Goal: Transaction & Acquisition: Download file/media

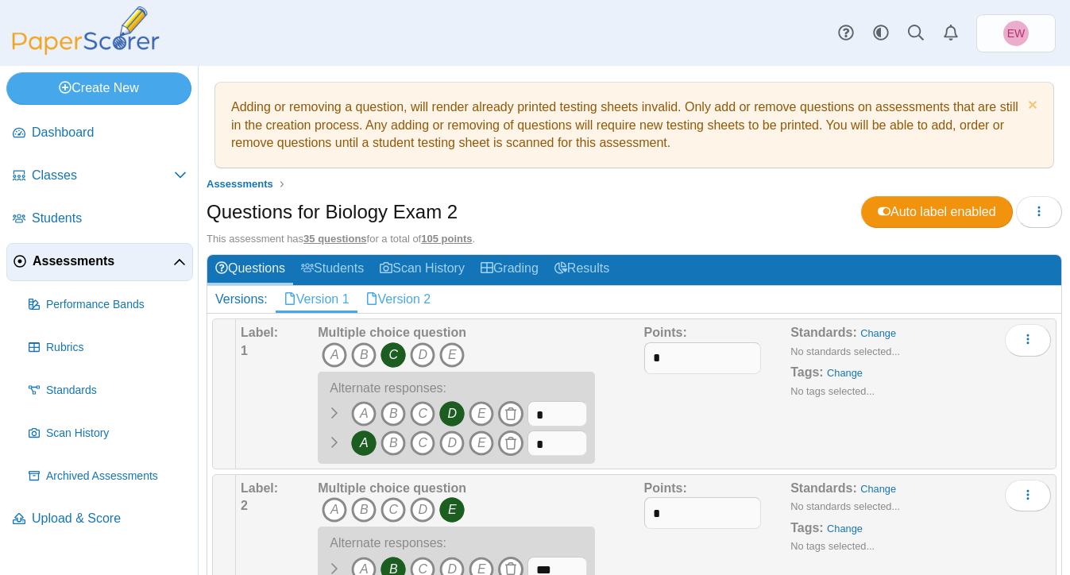
click at [401, 301] on link "Version 2" at bounding box center [399, 299] width 82 height 27
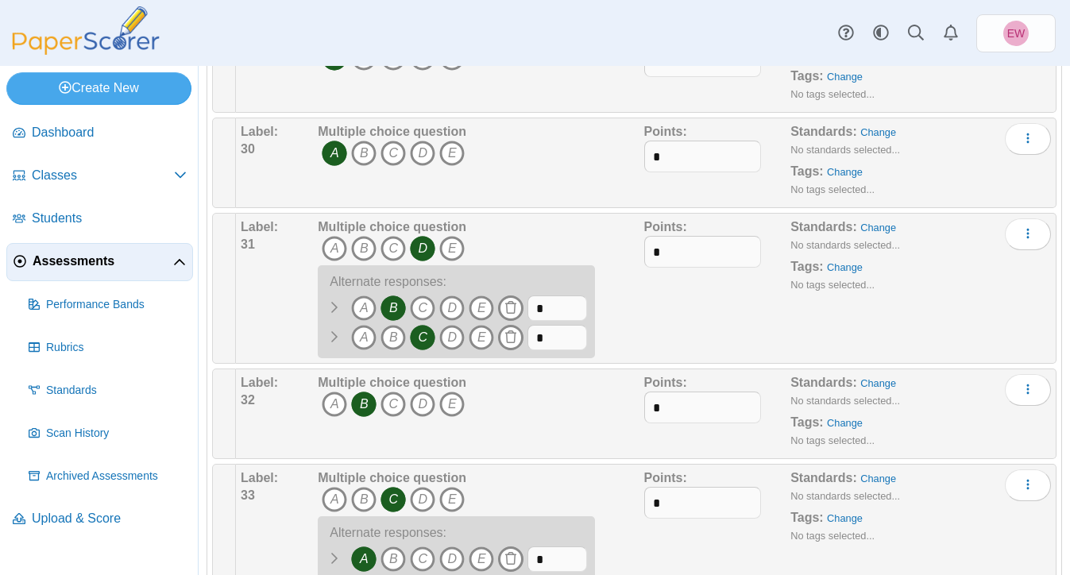
scroll to position [3613, 0]
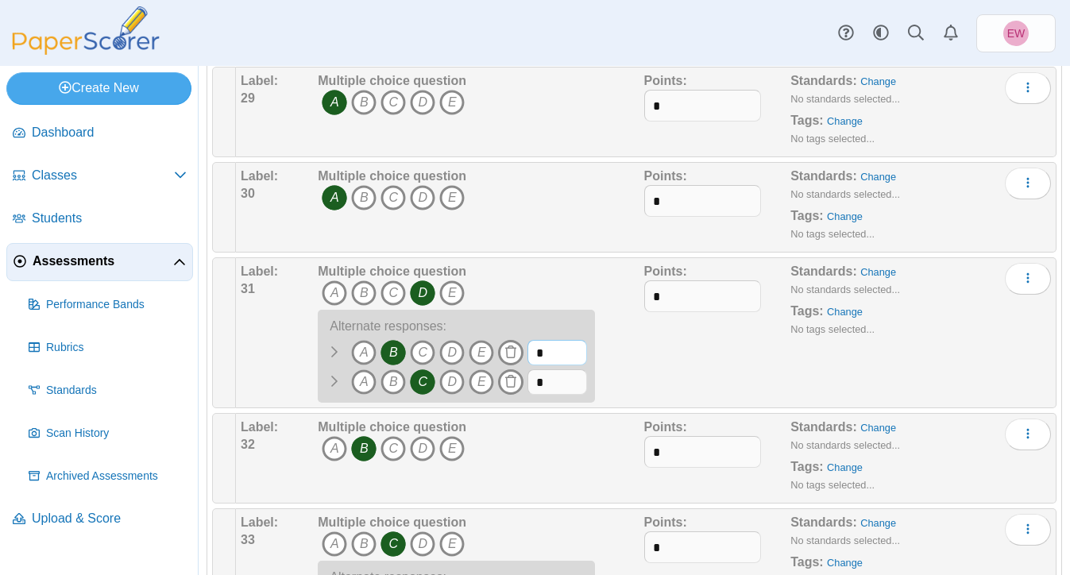
click at [543, 363] on input "*" at bounding box center [558, 352] width 60 height 25
type input "***"
click at [569, 387] on input "*" at bounding box center [558, 382] width 60 height 25
type input "***"
click at [715, 371] on div "Points: *" at bounding box center [717, 333] width 147 height 140
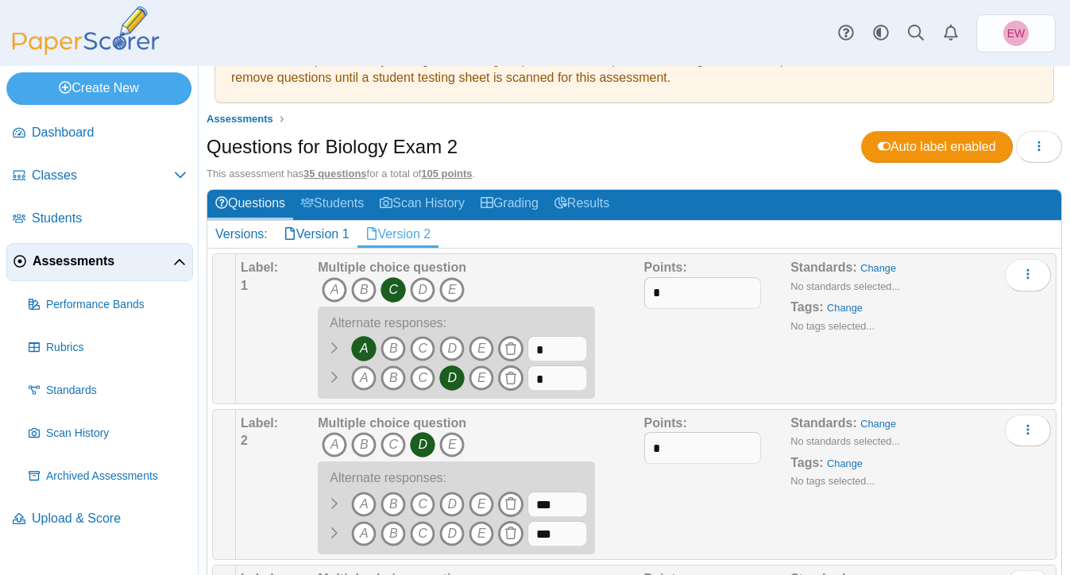
scroll to position [0, 0]
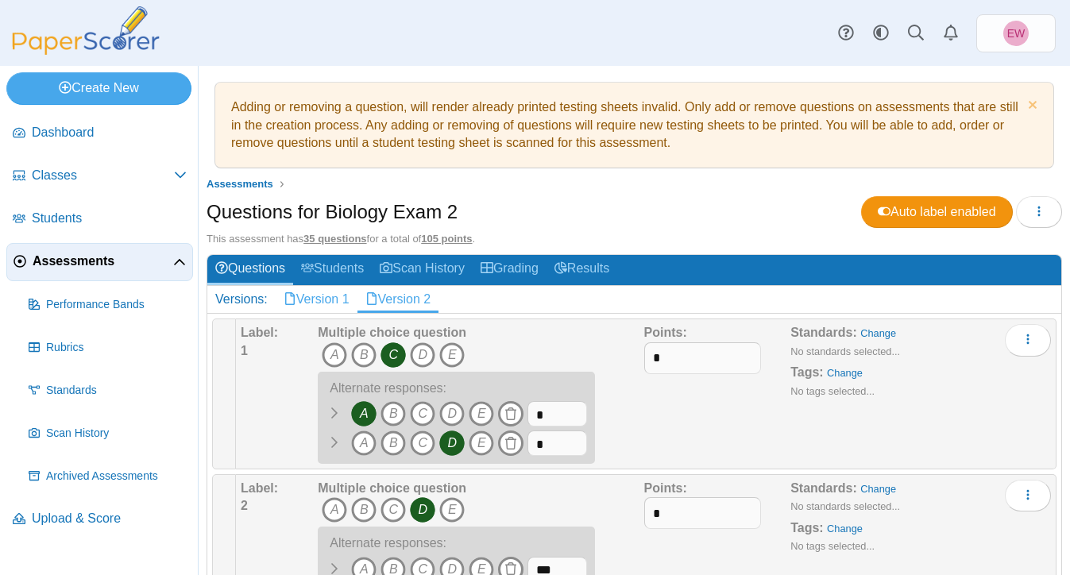
click at [325, 302] on link "Version 1" at bounding box center [317, 299] width 82 height 27
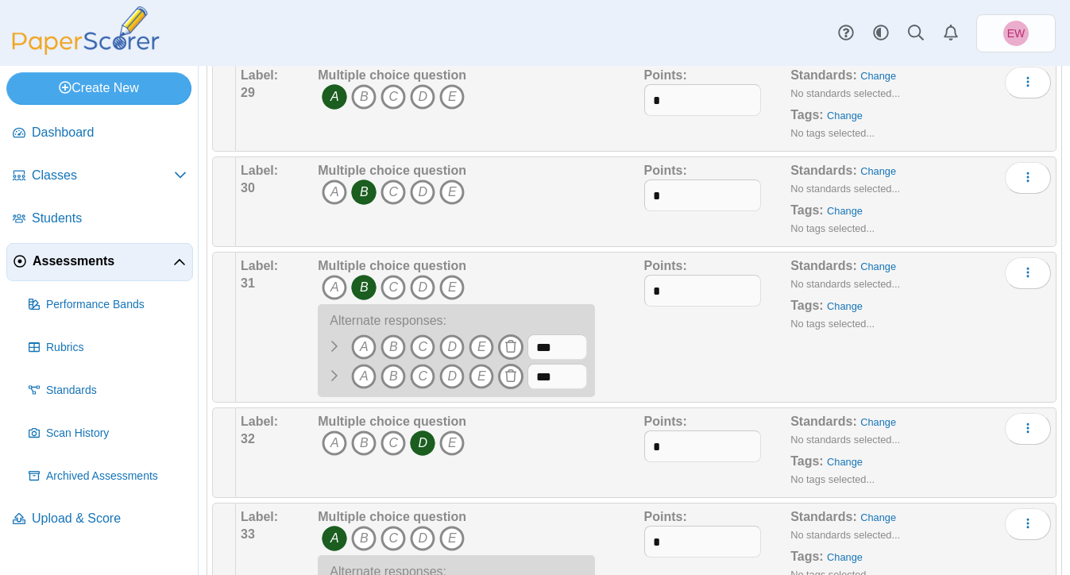
scroll to position [3624, 0]
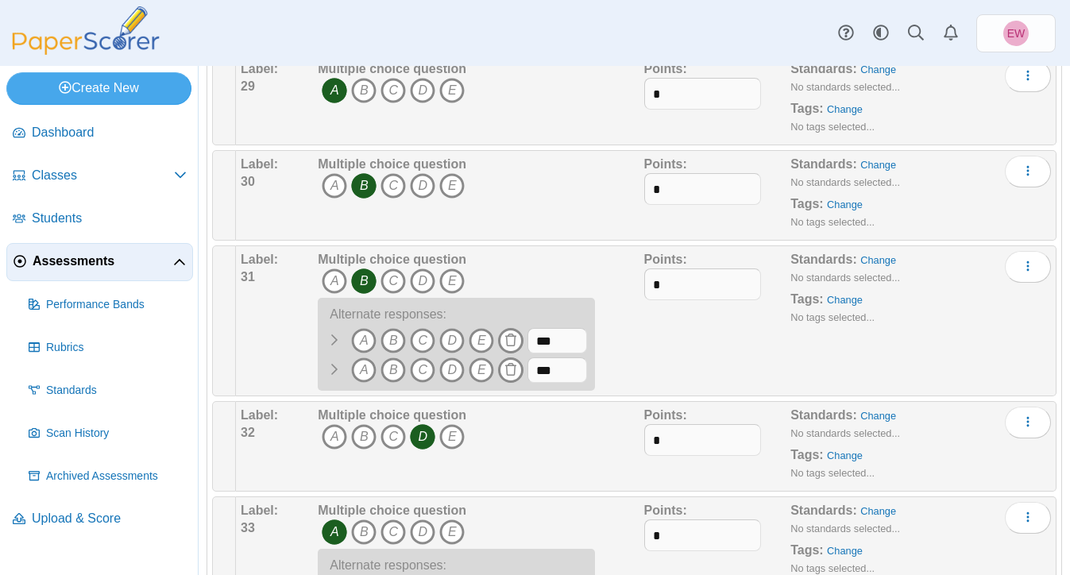
click at [672, 352] on div "Points: *" at bounding box center [717, 321] width 147 height 140
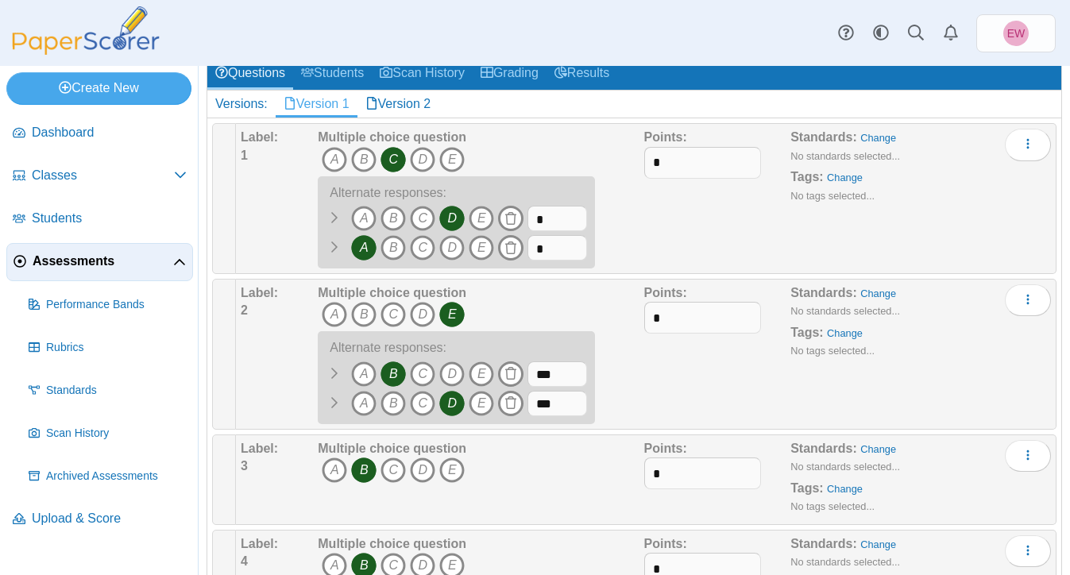
scroll to position [0, 0]
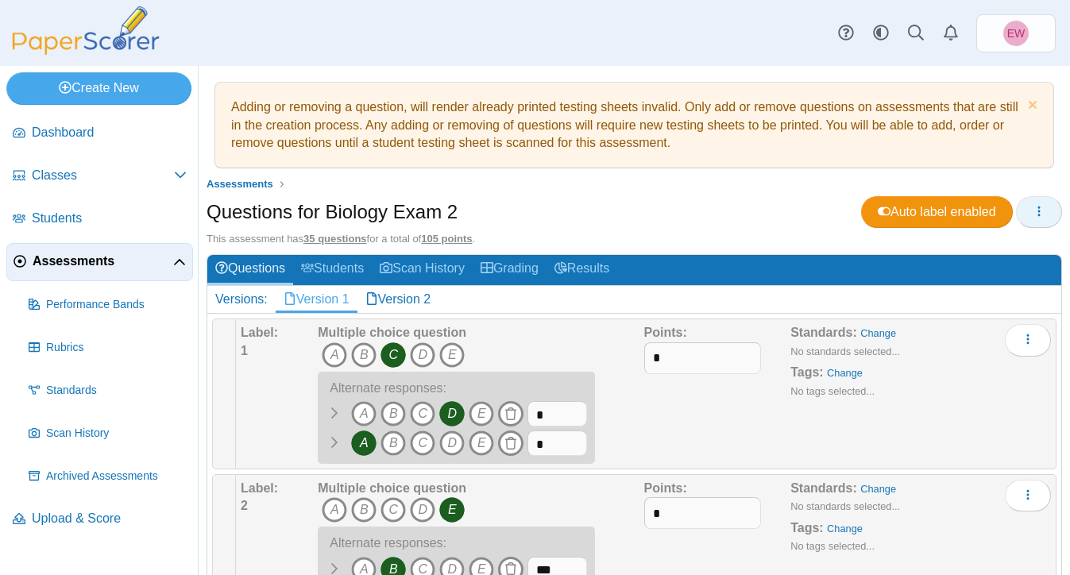
click at [1039, 217] on icon "button" at bounding box center [1039, 211] width 13 height 13
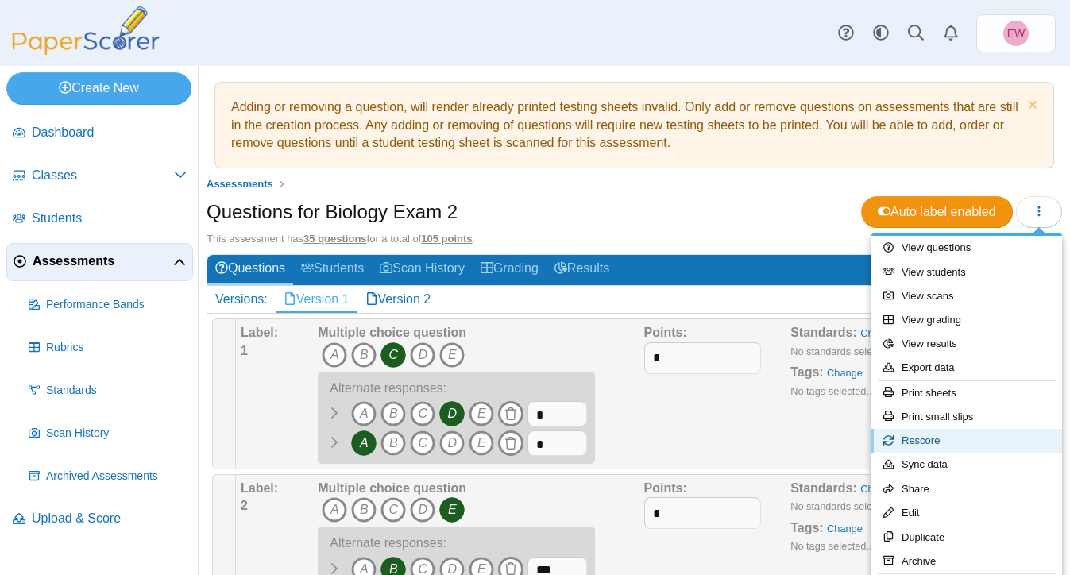
click at [942, 443] on link "Rescore" at bounding box center [967, 441] width 191 height 24
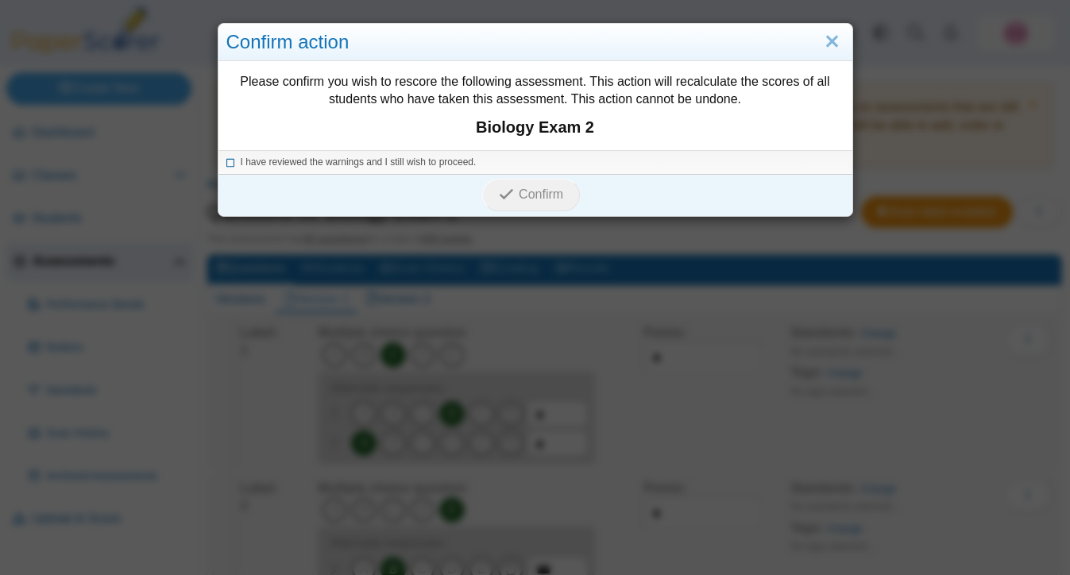
click at [230, 163] on icon at bounding box center [231, 160] width 10 height 9
click at [527, 188] on span "Confirm" at bounding box center [541, 195] width 45 height 14
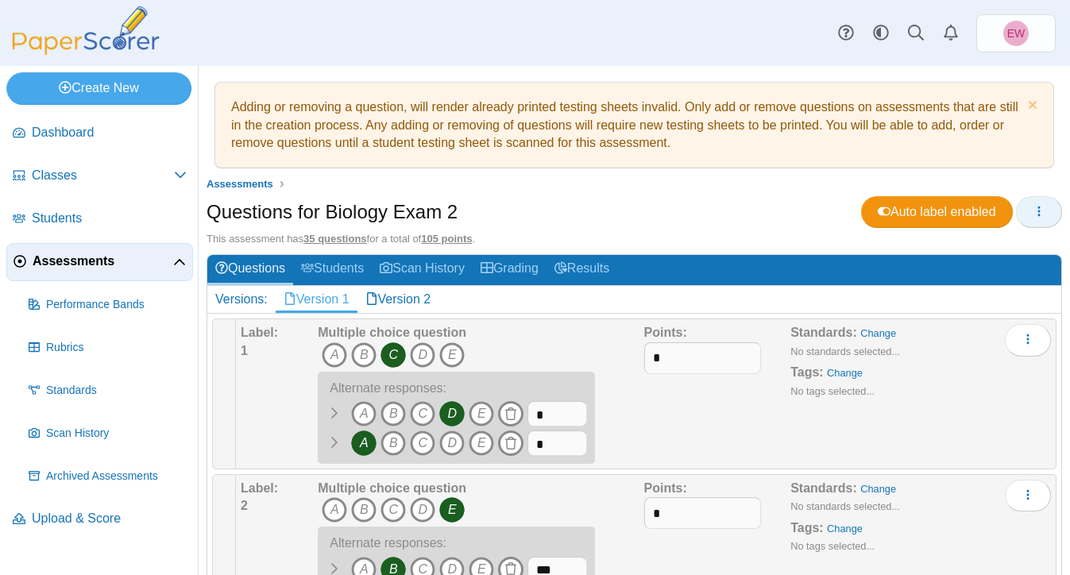
click at [1039, 207] on use "button" at bounding box center [1040, 212] width 2 height 10
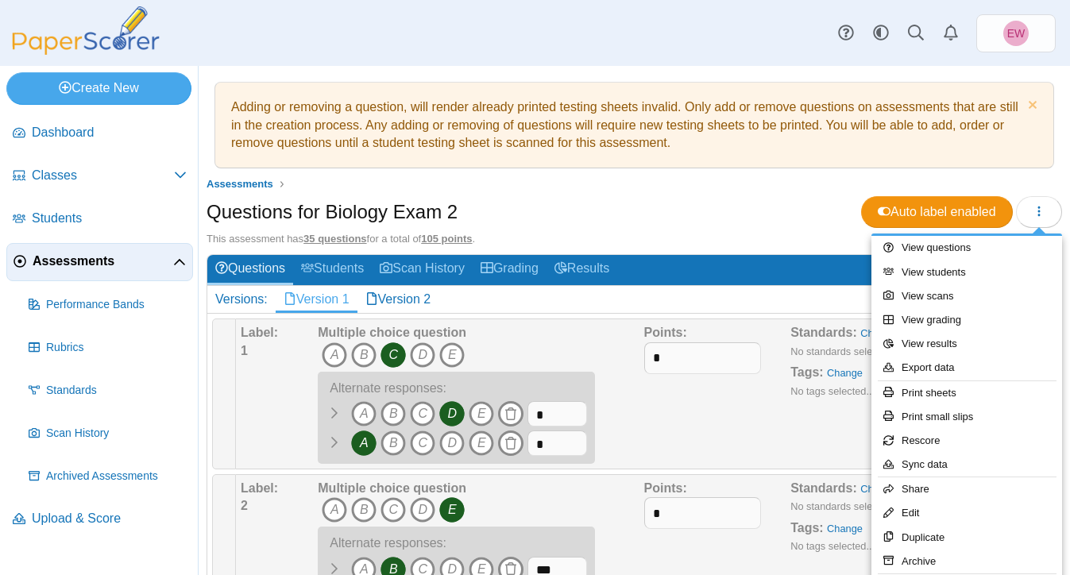
click at [761, 202] on div "Questions for Biology Exam 2 Auto label enabled" at bounding box center [635, 214] width 856 height 36
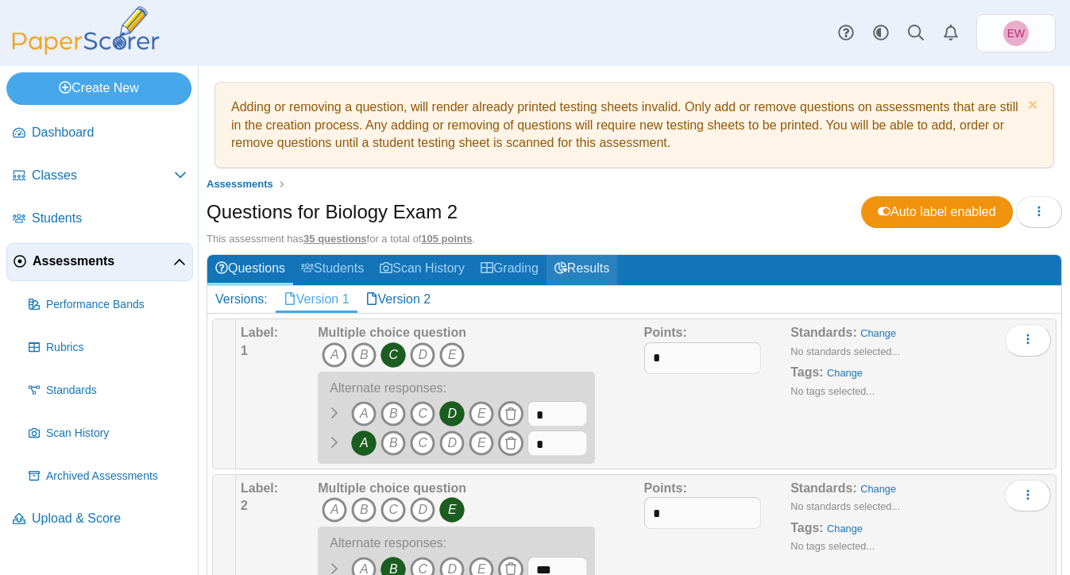
click at [606, 269] on link "Results" at bounding box center [582, 269] width 71 height 29
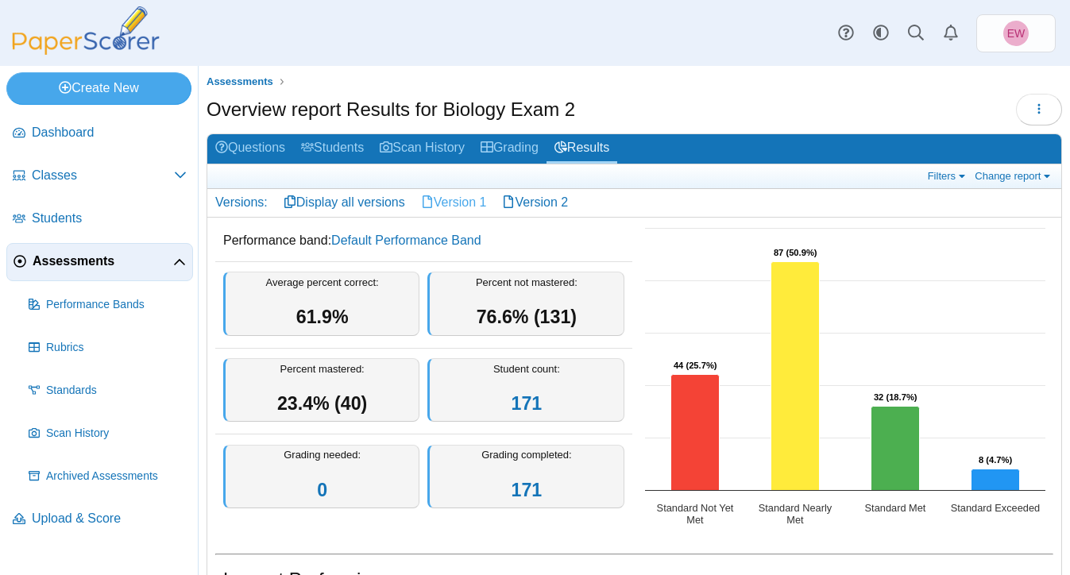
click at [461, 198] on link "Version 1" at bounding box center [454, 202] width 82 height 27
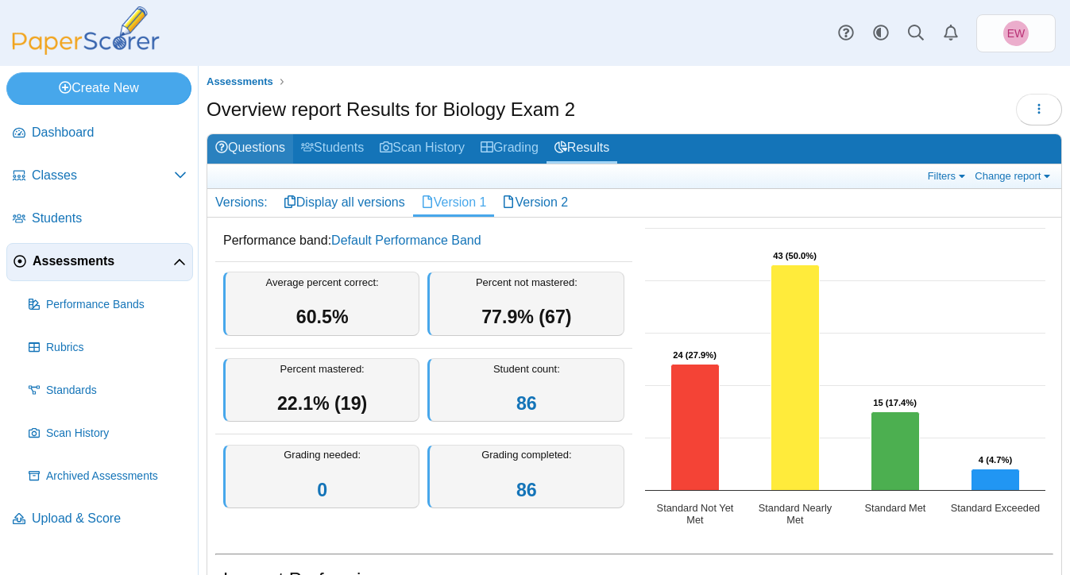
click at [247, 148] on link "Questions" at bounding box center [250, 148] width 86 height 29
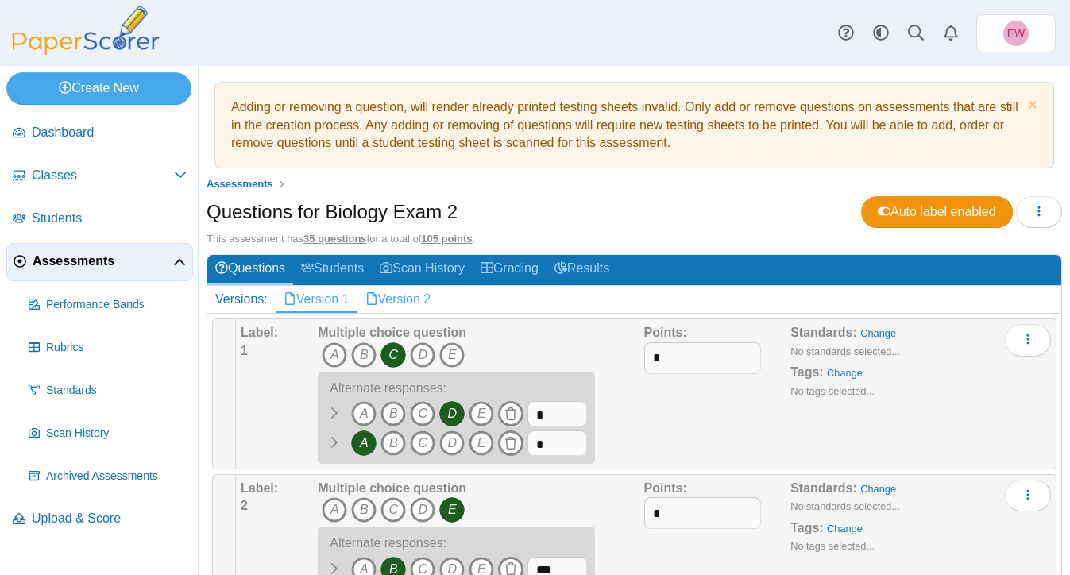
click at [416, 300] on link "Version 2" at bounding box center [399, 299] width 82 height 27
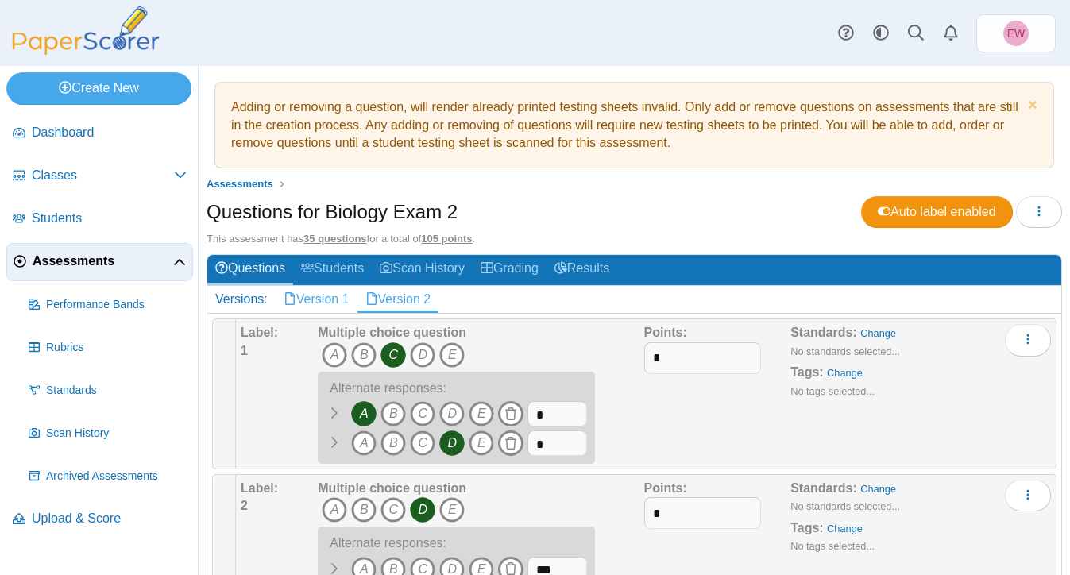
click at [325, 296] on link "Version 1" at bounding box center [317, 299] width 82 height 27
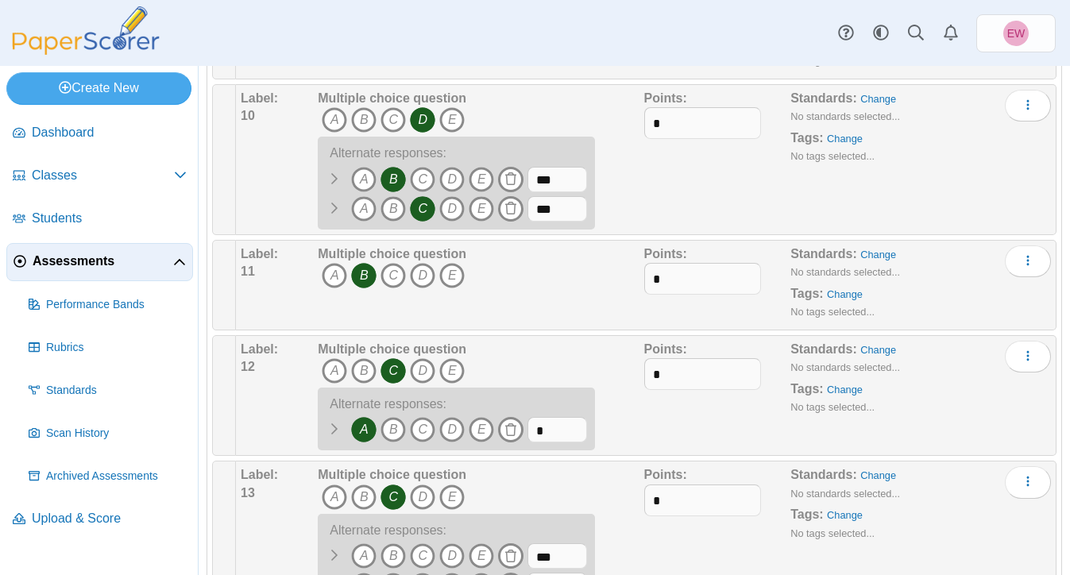
scroll to position [1216, 0]
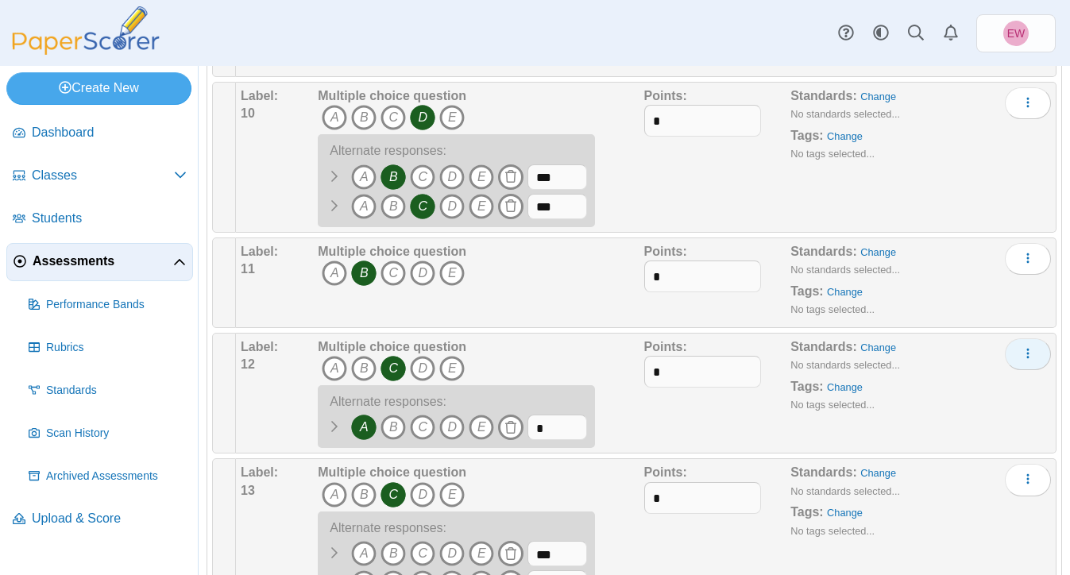
click at [1027, 356] on icon "More options" at bounding box center [1028, 353] width 13 height 13
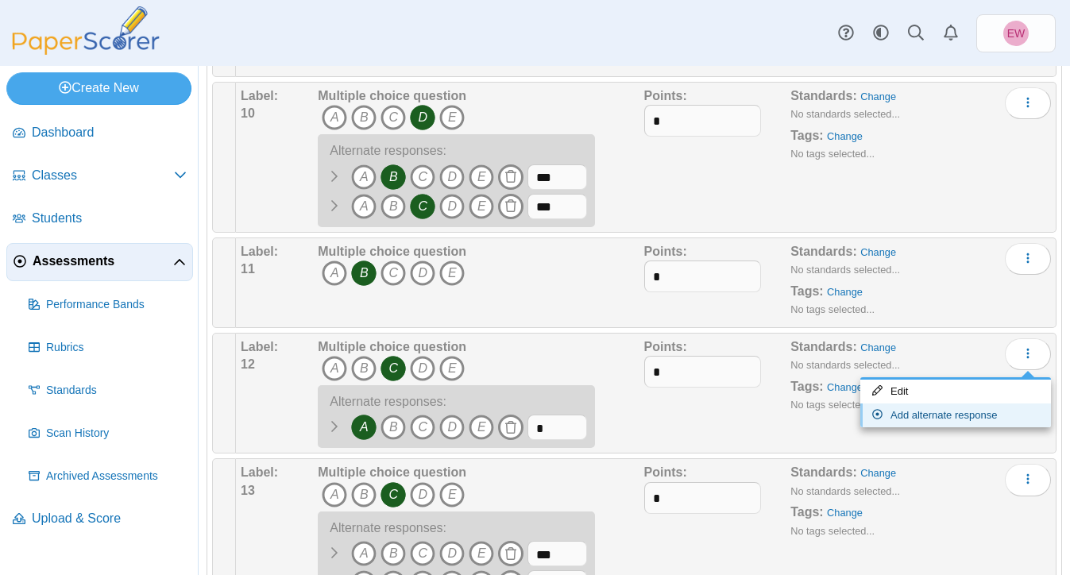
click at [988, 417] on link "Add alternate response" at bounding box center [956, 416] width 191 height 24
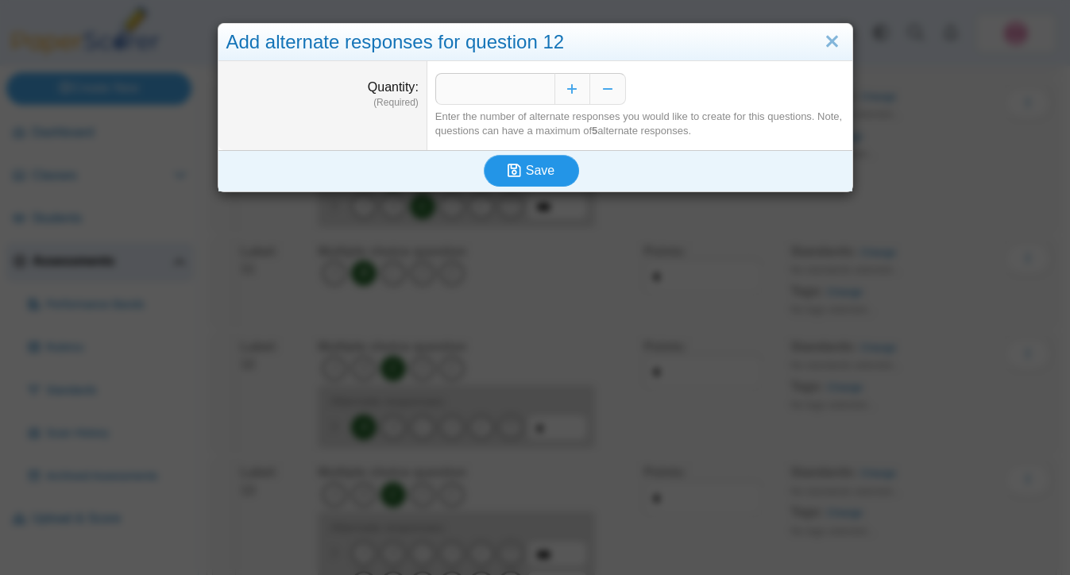
click at [520, 167] on icon "submit" at bounding box center [515, 170] width 14 height 15
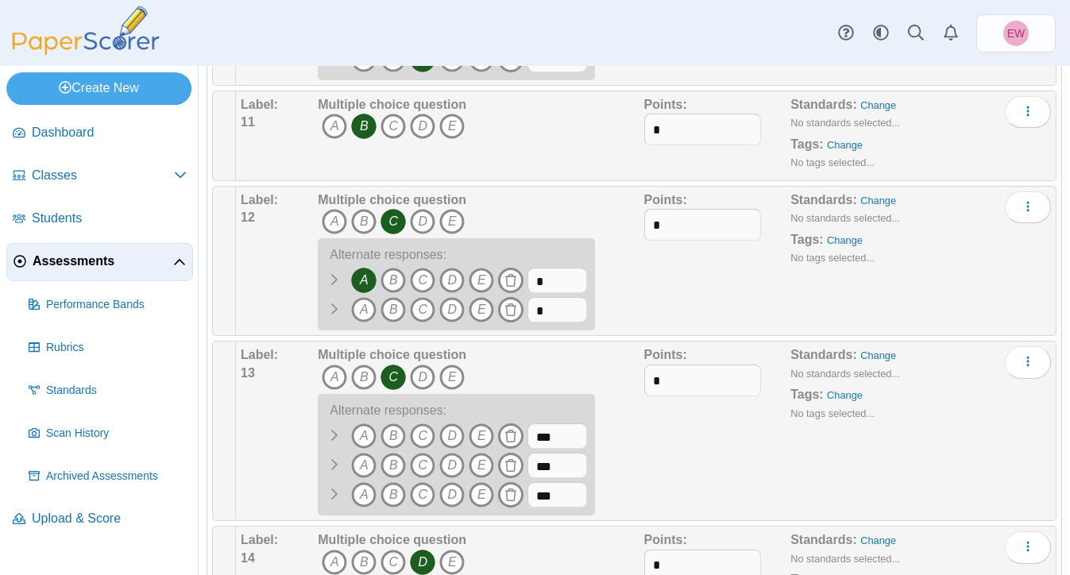
scroll to position [1357, 0]
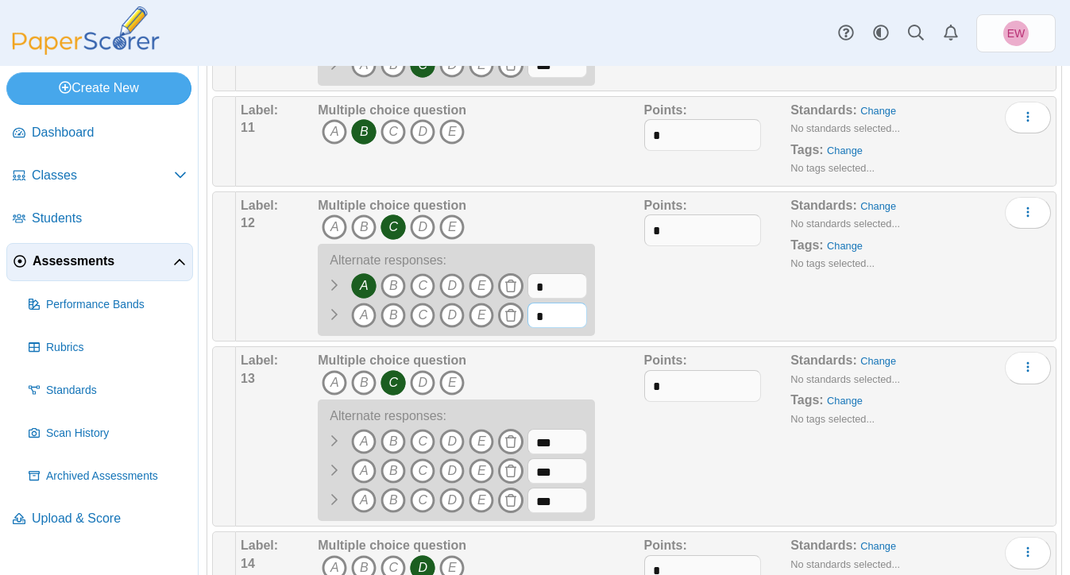
drag, startPoint x: 545, startPoint y: 320, endPoint x: 527, endPoint y: 320, distance: 18.3
click at [527, 320] on span "A B" at bounding box center [452, 317] width 269 height 29
type input "***"
click at [683, 306] on div "Points: *" at bounding box center [717, 267] width 147 height 140
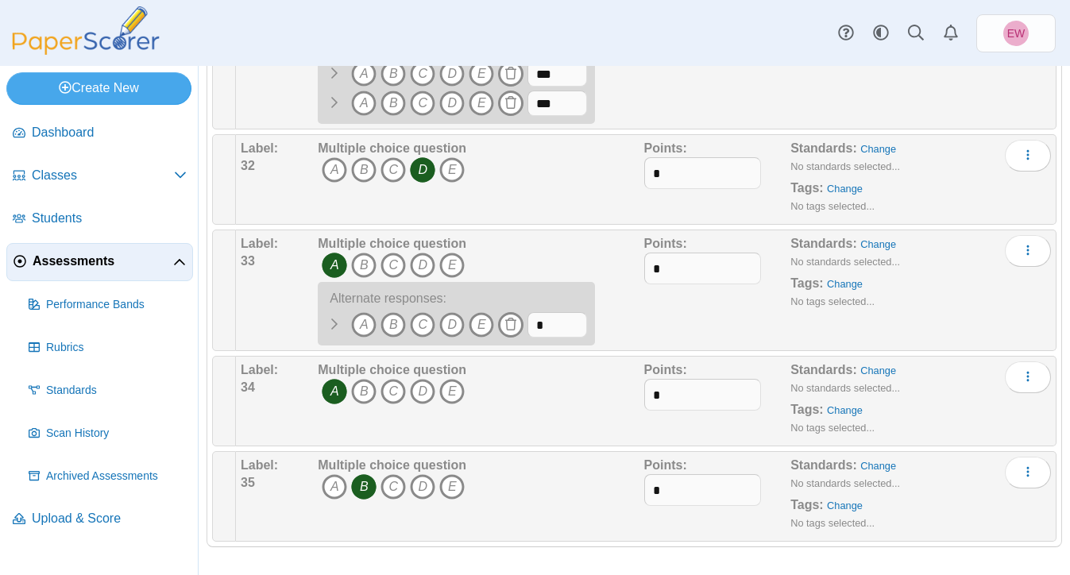
scroll to position [3923, 0]
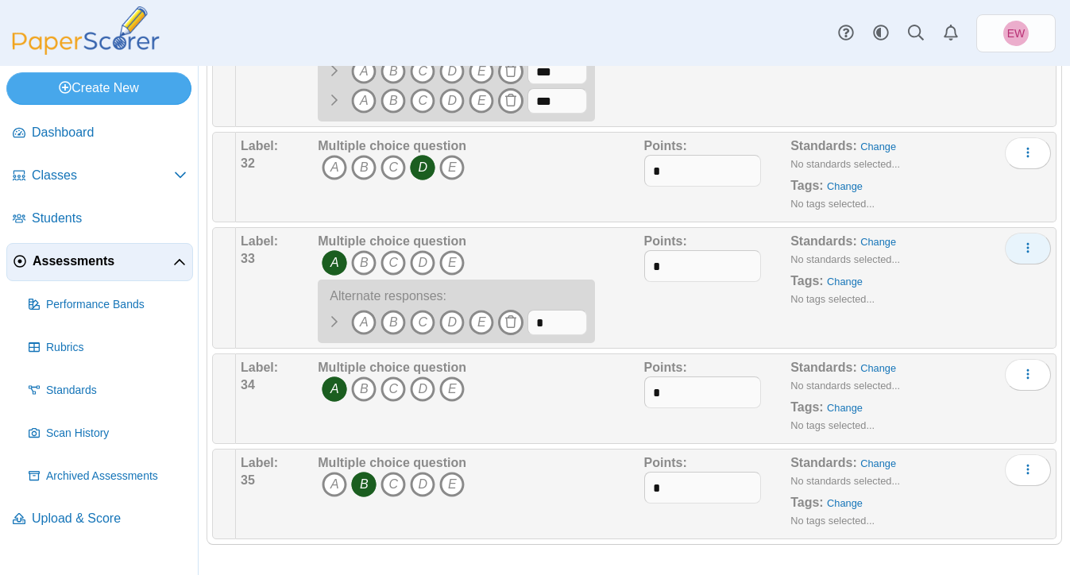
click at [1035, 252] on button "More options" at bounding box center [1028, 249] width 46 height 32
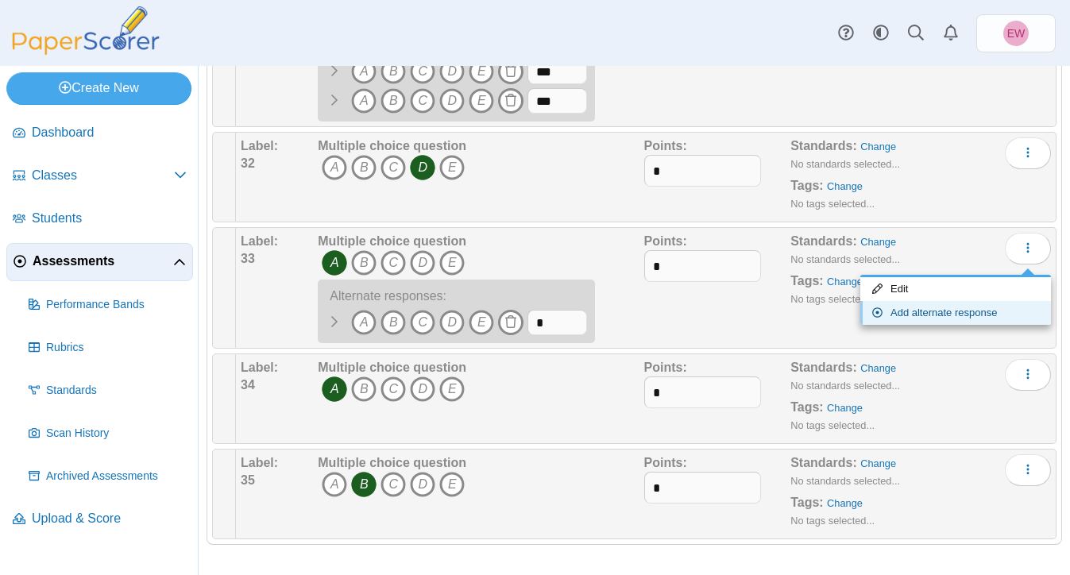
click at [952, 313] on link "Add alternate response" at bounding box center [956, 313] width 191 height 24
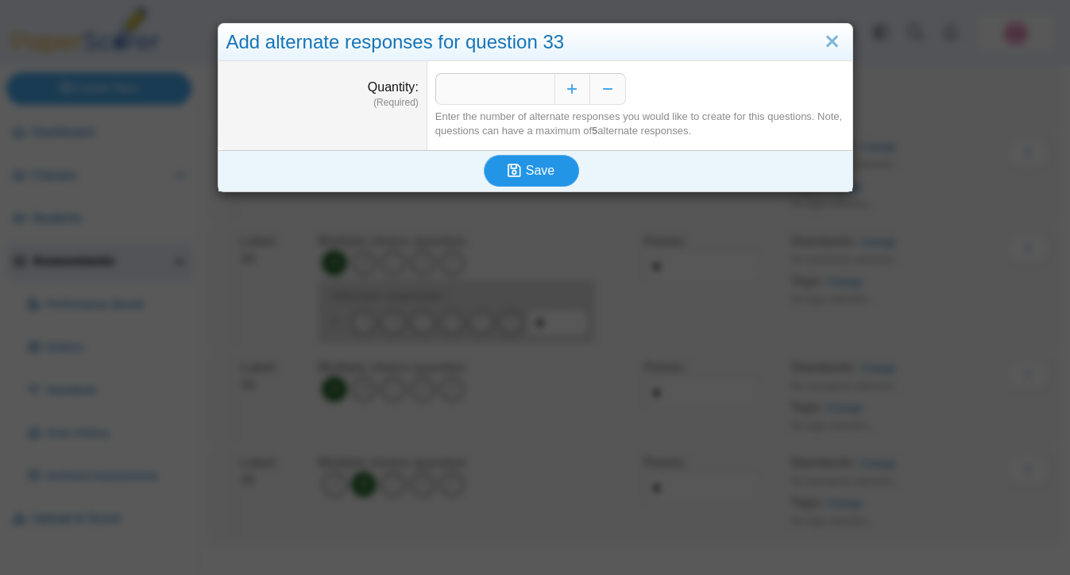
click at [540, 168] on span "Save" at bounding box center [540, 171] width 29 height 14
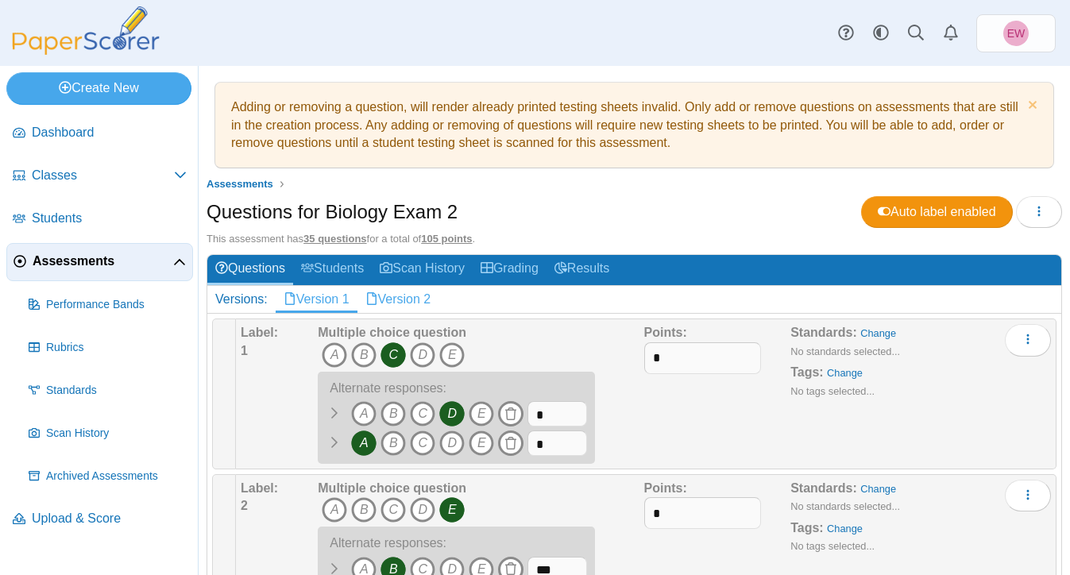
click at [419, 299] on link "Version 2" at bounding box center [399, 299] width 82 height 27
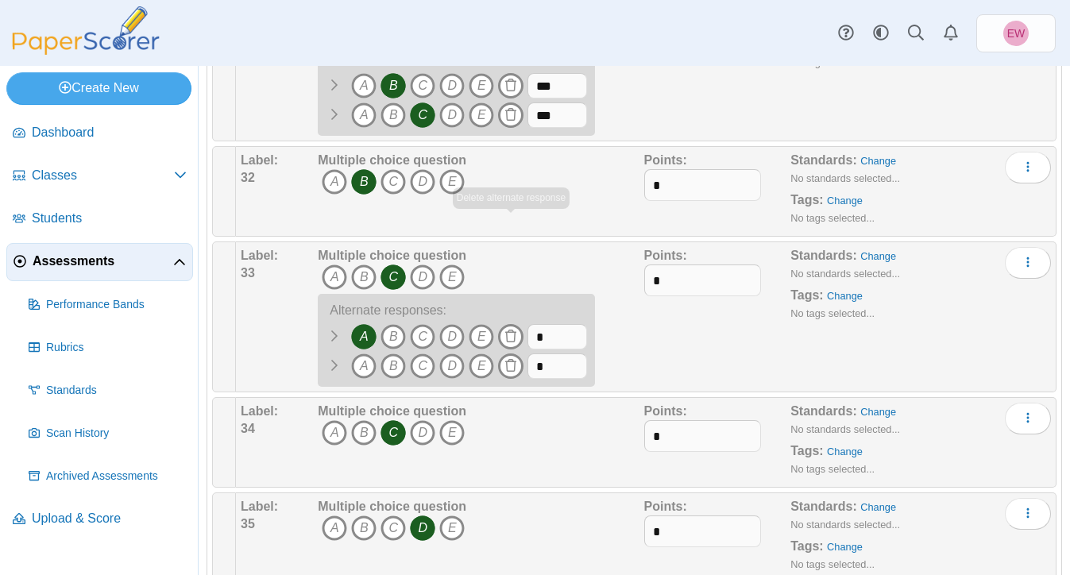
scroll to position [3958, 0]
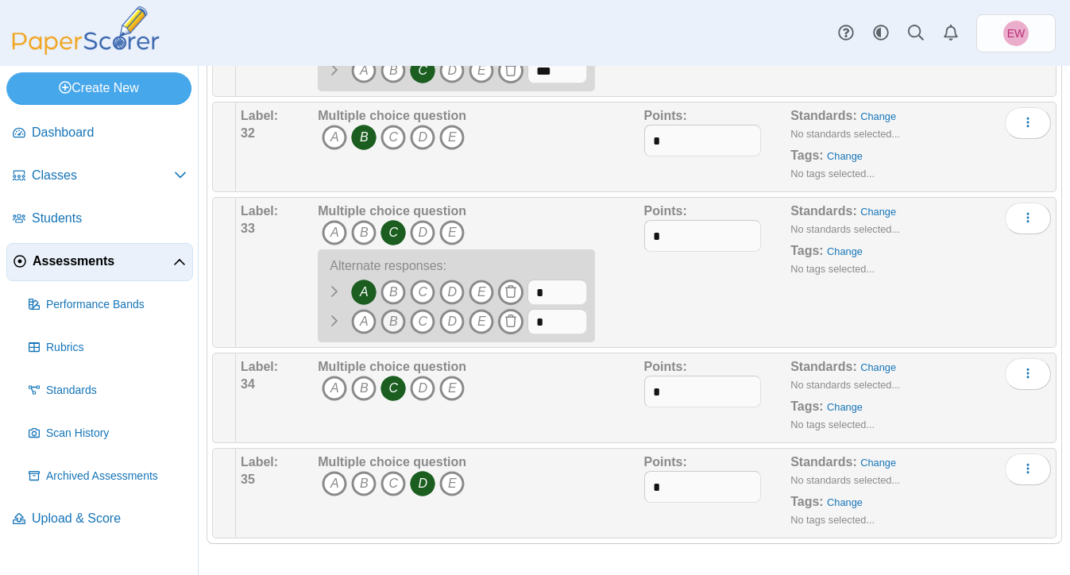
click at [390, 327] on icon "B" at bounding box center [393, 321] width 25 height 25
drag, startPoint x: 561, startPoint y: 325, endPoint x: 535, endPoint y: 324, distance: 26.2
click at [535, 324] on input "*" at bounding box center [558, 321] width 60 height 25
type input "***"
click at [691, 298] on div "Points: *" at bounding box center [717, 273] width 147 height 140
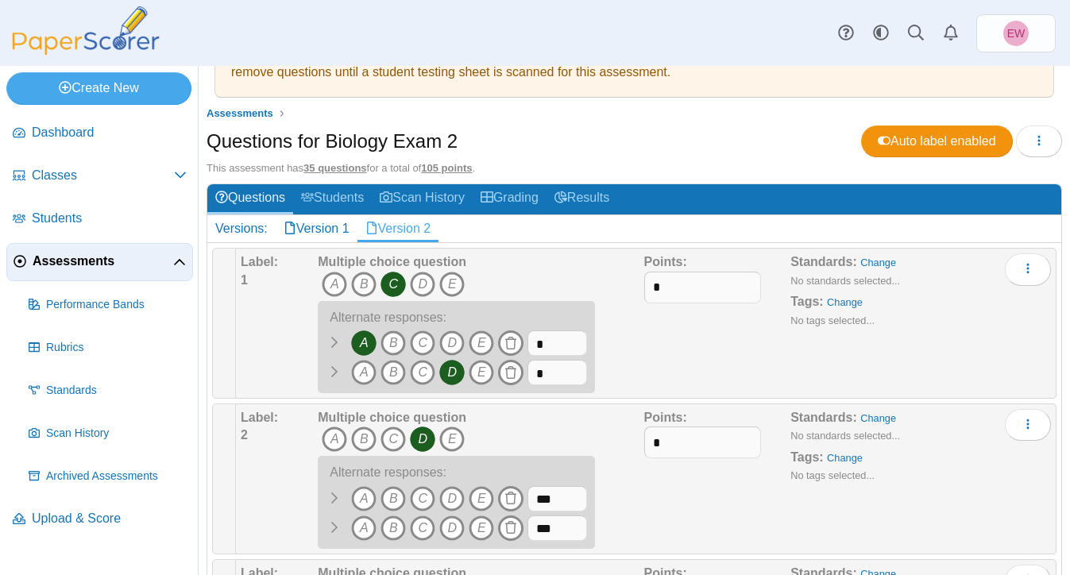
scroll to position [0, 0]
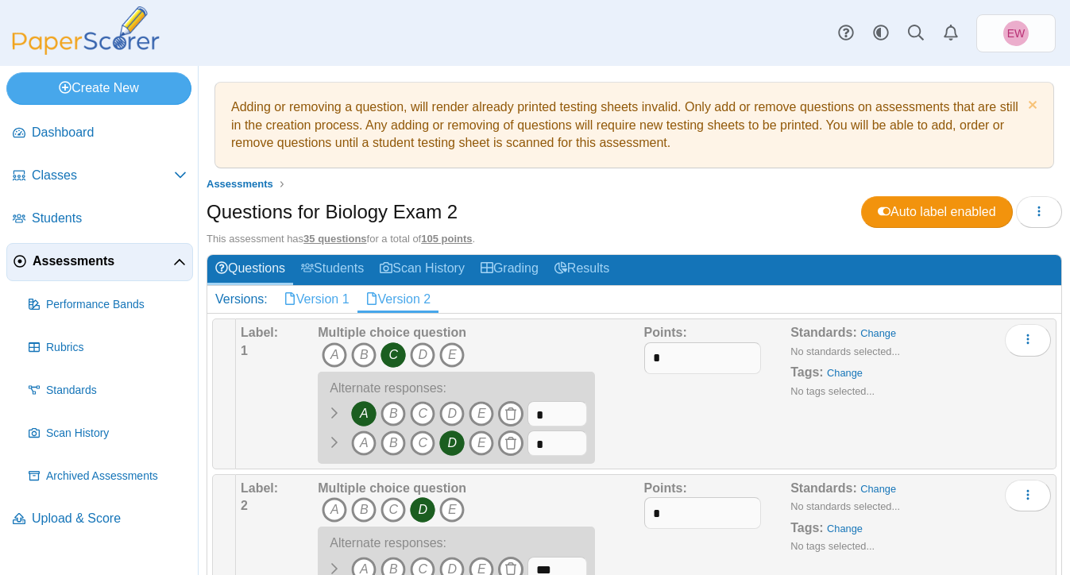
click at [335, 300] on link "Version 1" at bounding box center [317, 299] width 82 height 27
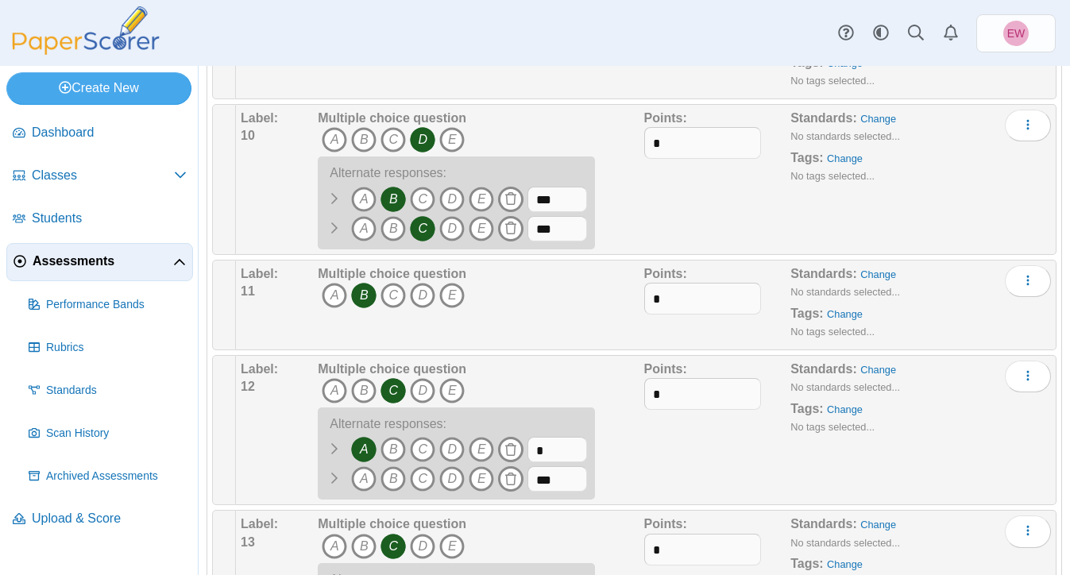
scroll to position [1213, 0]
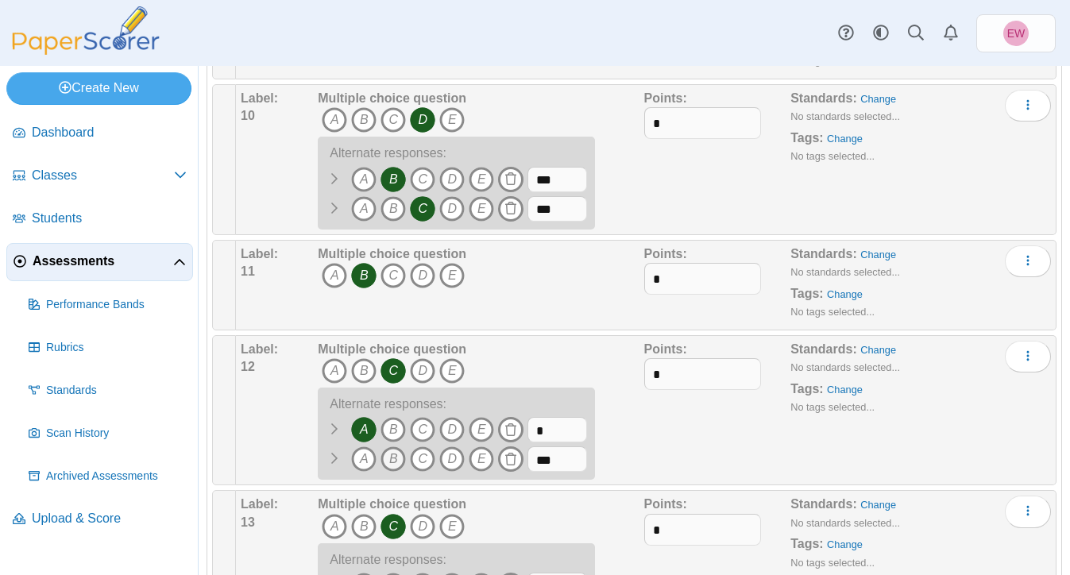
click at [393, 465] on icon "B" at bounding box center [393, 459] width 25 height 25
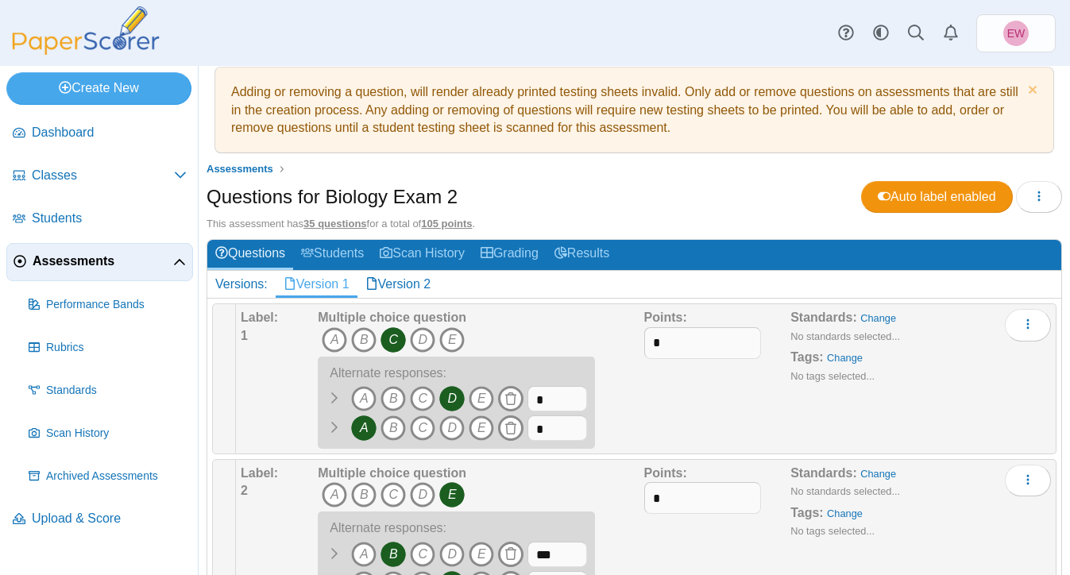
scroll to position [0, 0]
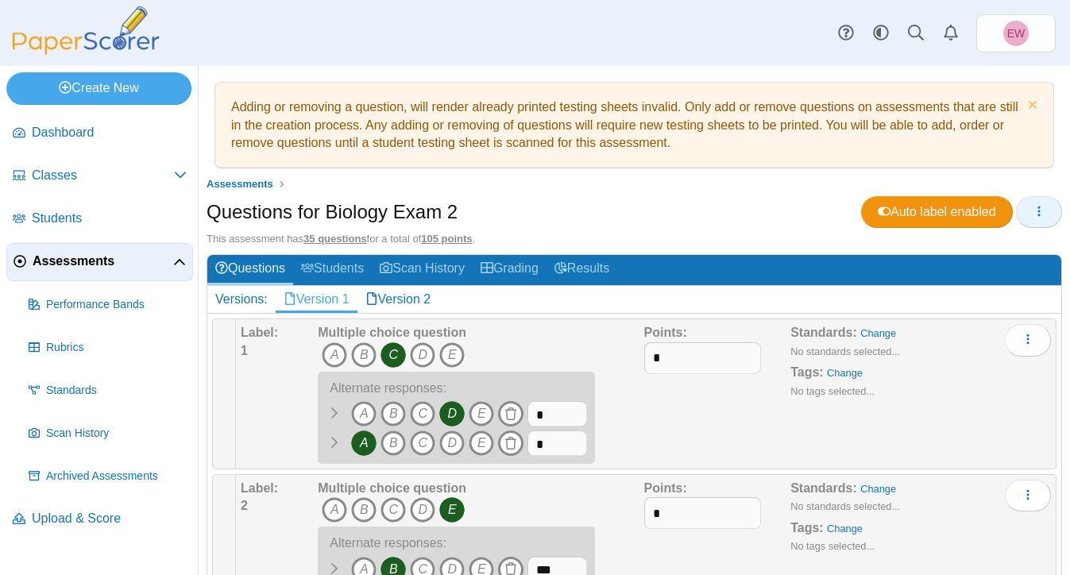
click at [1035, 215] on icon "button" at bounding box center [1039, 211] width 13 height 13
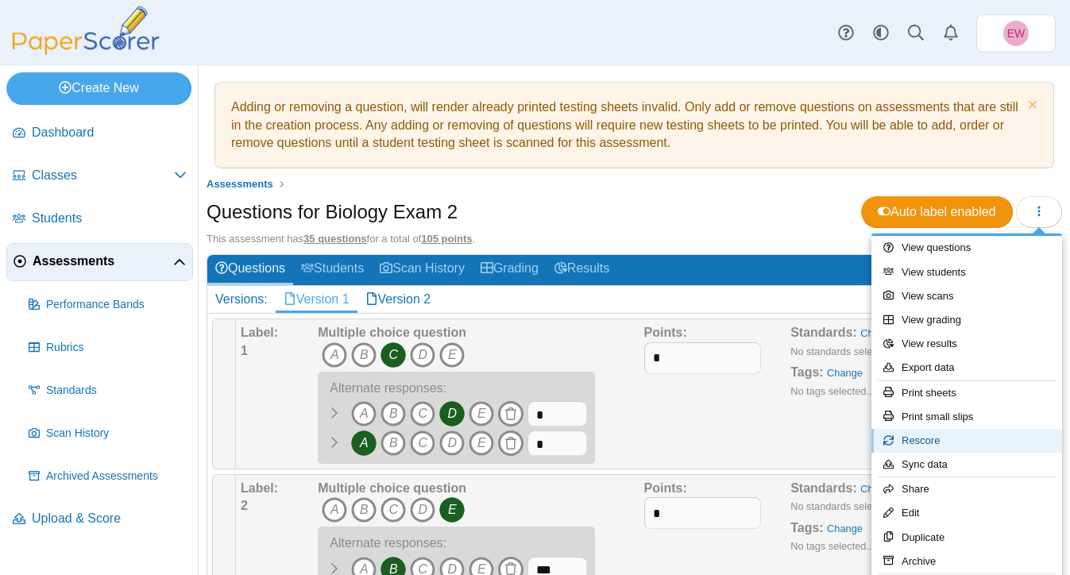
click at [942, 440] on link "Rescore" at bounding box center [967, 441] width 191 height 24
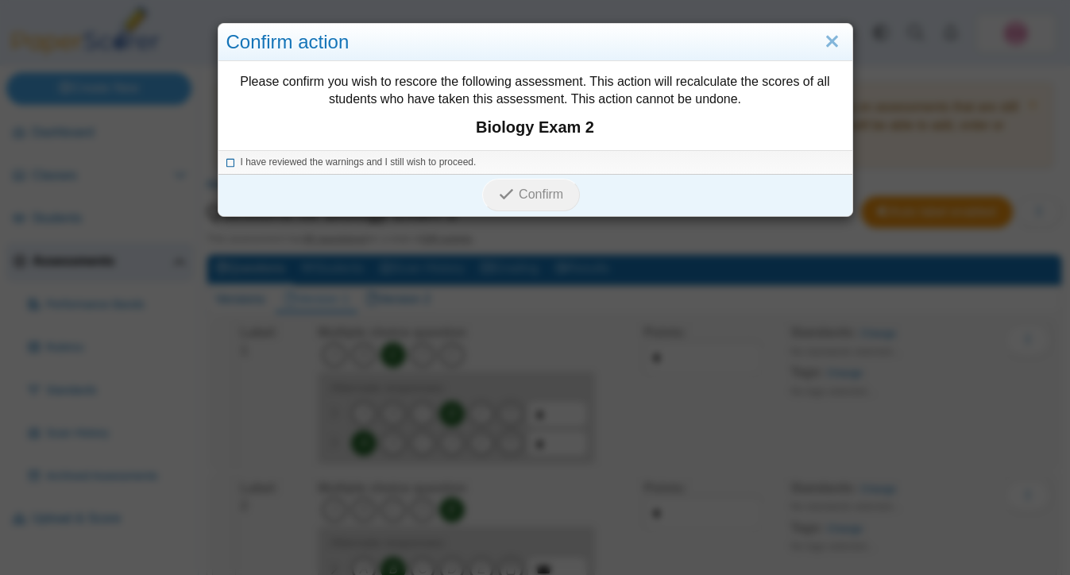
click at [229, 164] on icon at bounding box center [231, 160] width 10 height 9
click at [537, 195] on span "Confirm" at bounding box center [541, 195] width 45 height 14
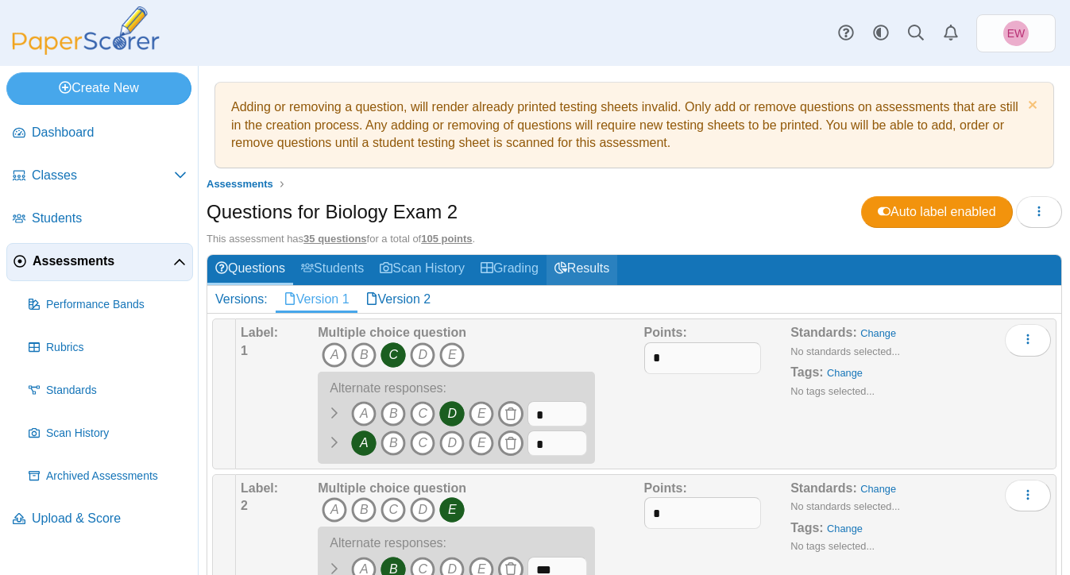
click at [613, 265] on link "Results" at bounding box center [582, 269] width 71 height 29
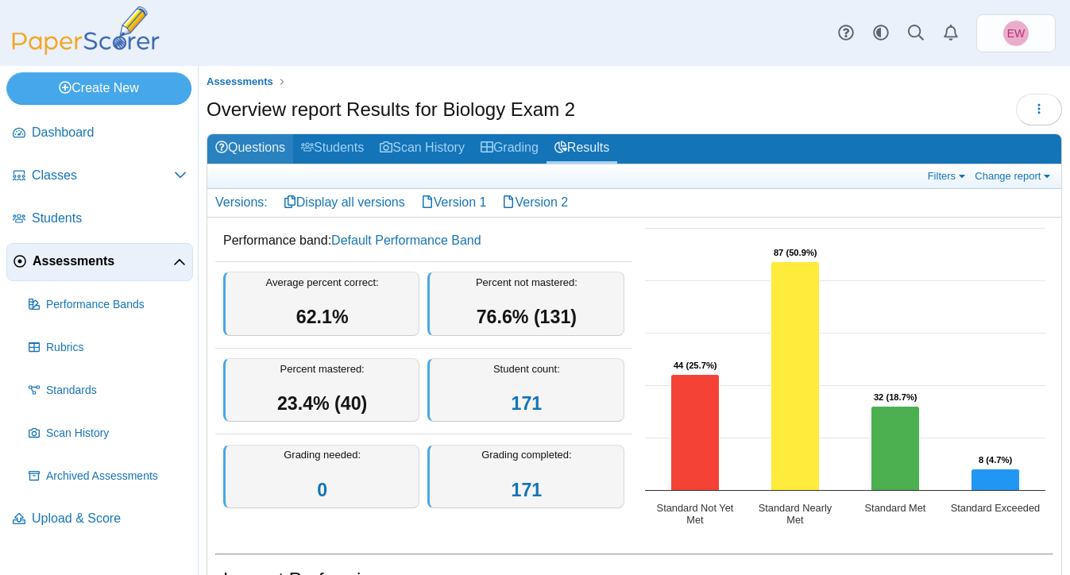
click at [261, 146] on link "Questions" at bounding box center [250, 148] width 86 height 29
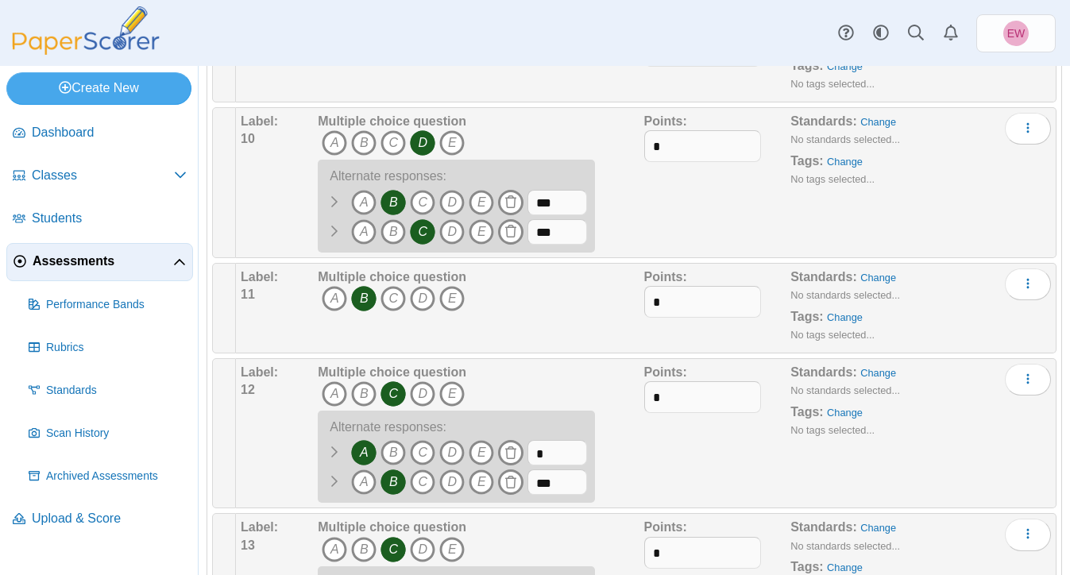
scroll to position [1212, 0]
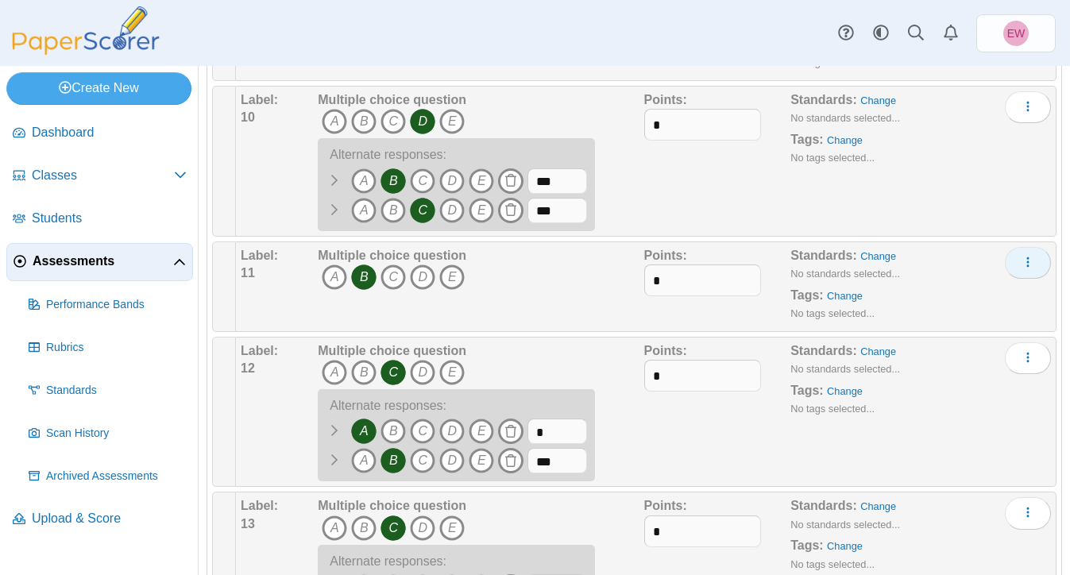
click at [1025, 266] on icon "More options" at bounding box center [1028, 262] width 13 height 13
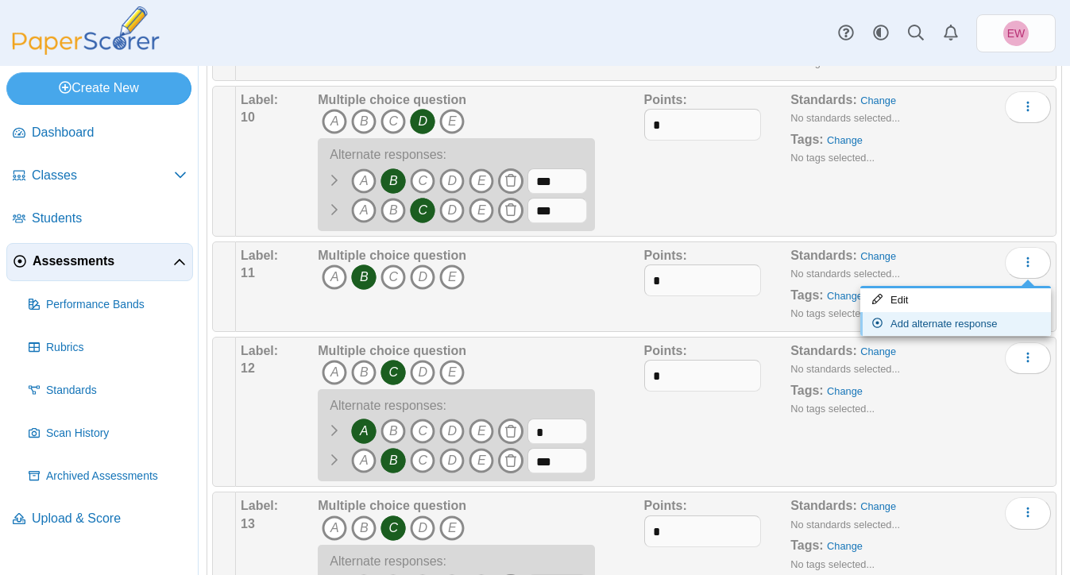
click at [911, 327] on link "Add alternate response" at bounding box center [956, 324] width 191 height 24
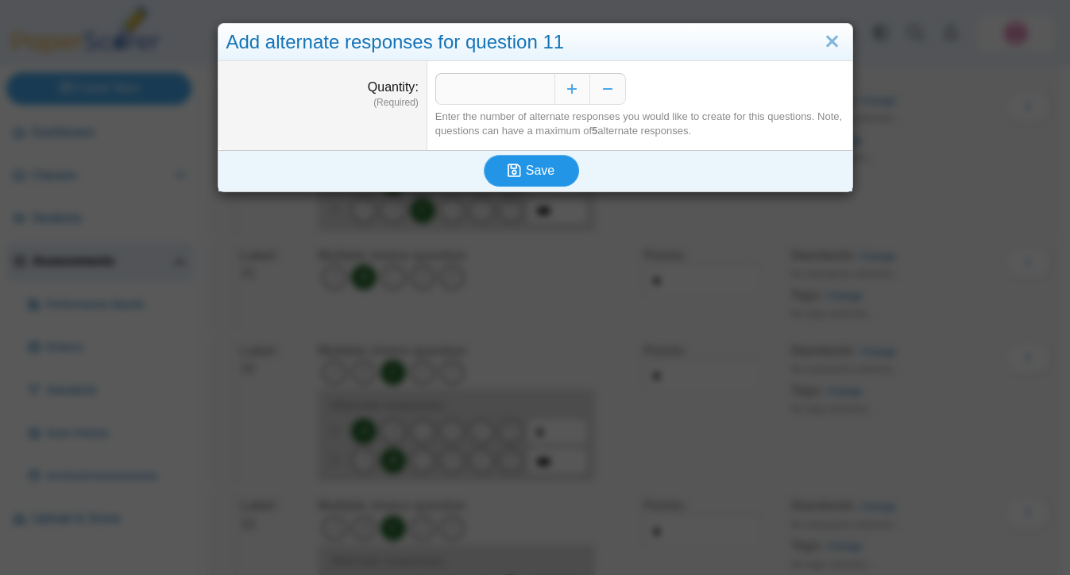
click at [541, 176] on span "Save" at bounding box center [540, 171] width 29 height 14
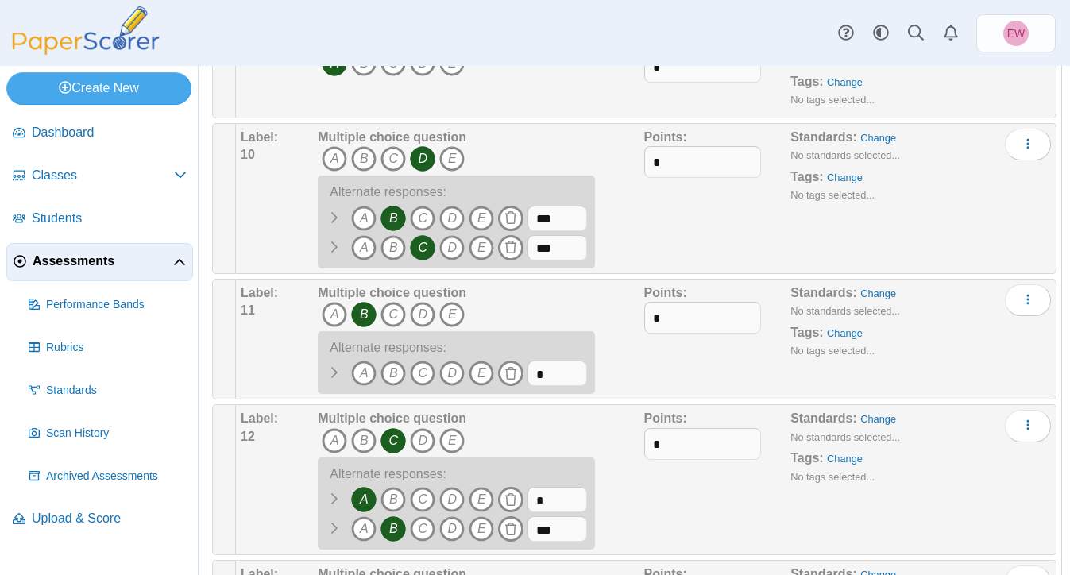
scroll to position [1190, 0]
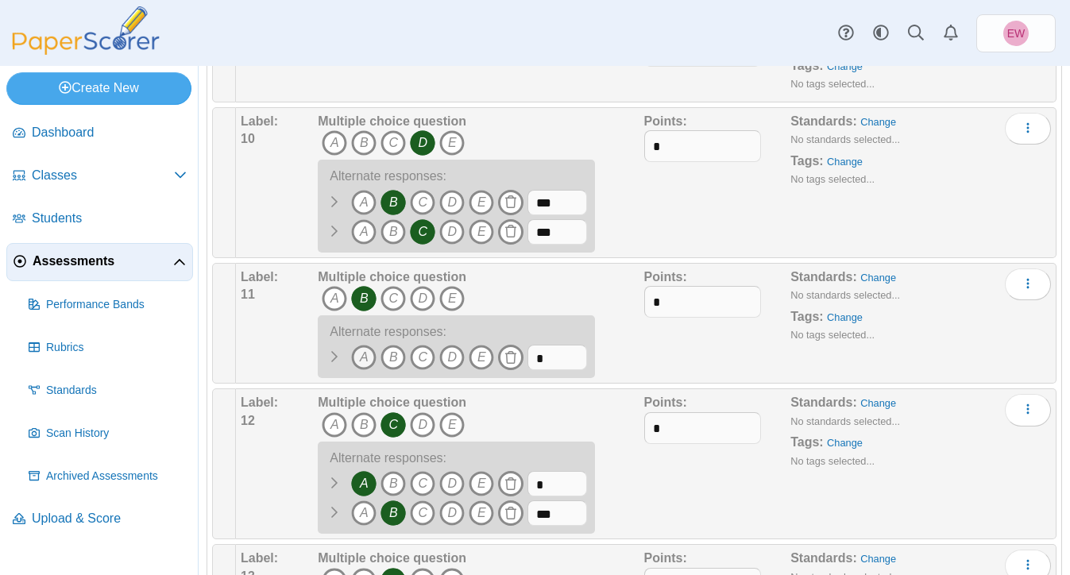
click at [364, 358] on icon "A" at bounding box center [363, 357] width 25 height 25
drag, startPoint x: 551, startPoint y: 358, endPoint x: 514, endPoint y: 354, distance: 36.8
click at [514, 354] on span "A B" at bounding box center [452, 359] width 269 height 29
type input "***"
click at [640, 362] on div "Multiple choice question A B C D E A" at bounding box center [479, 324] width 330 height 110
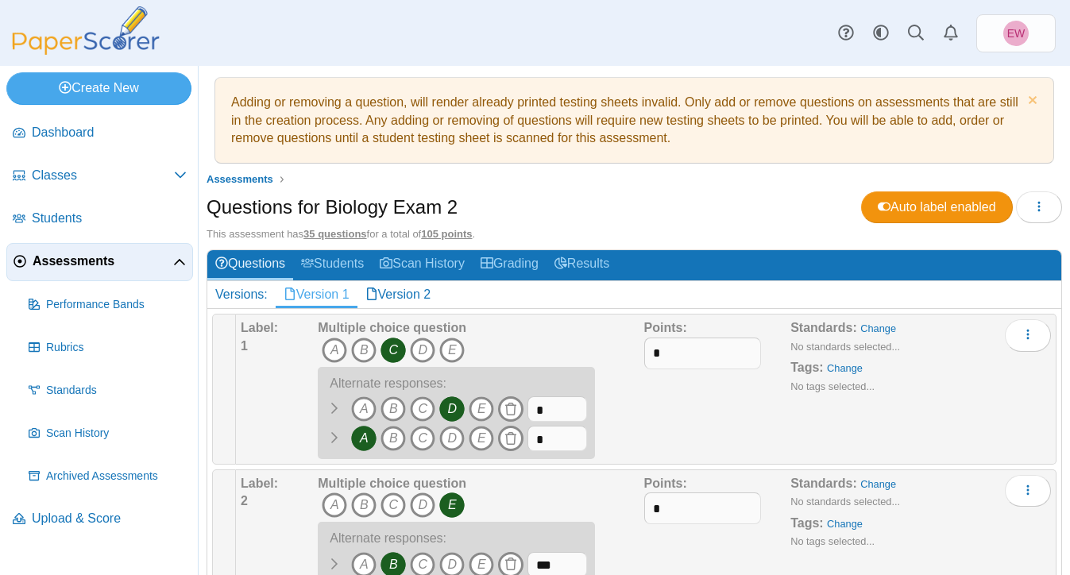
scroll to position [0, 0]
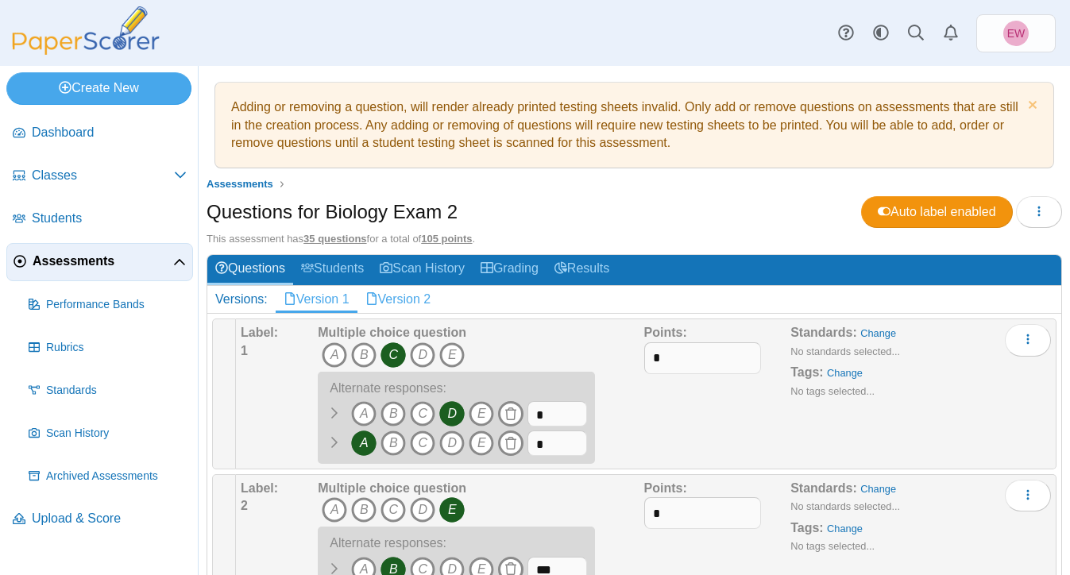
click at [420, 293] on link "Version 2" at bounding box center [399, 299] width 82 height 27
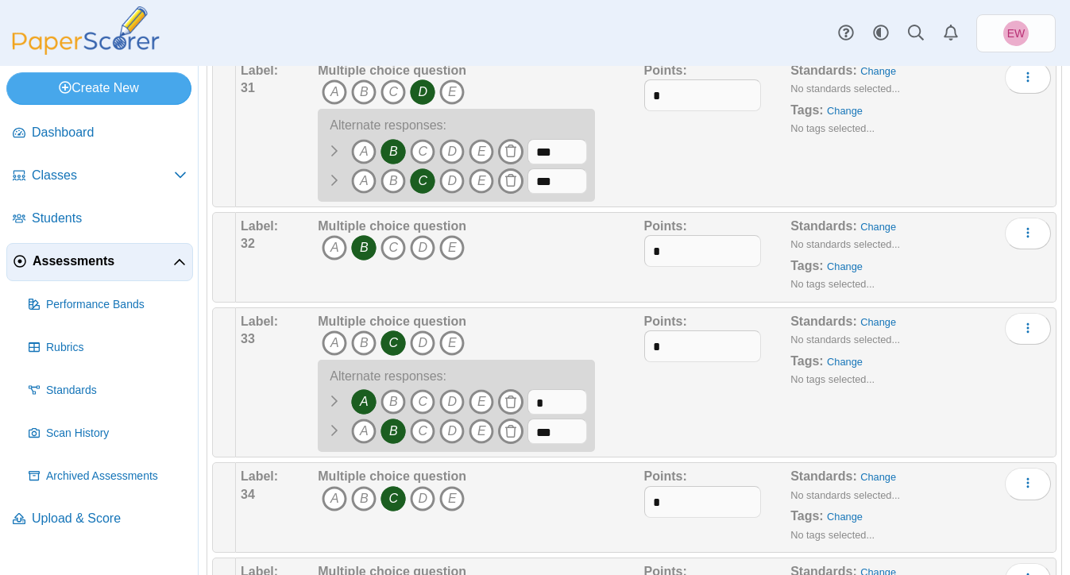
scroll to position [3873, 0]
click at [1025, 240] on icon "More options" at bounding box center [1028, 233] width 13 height 13
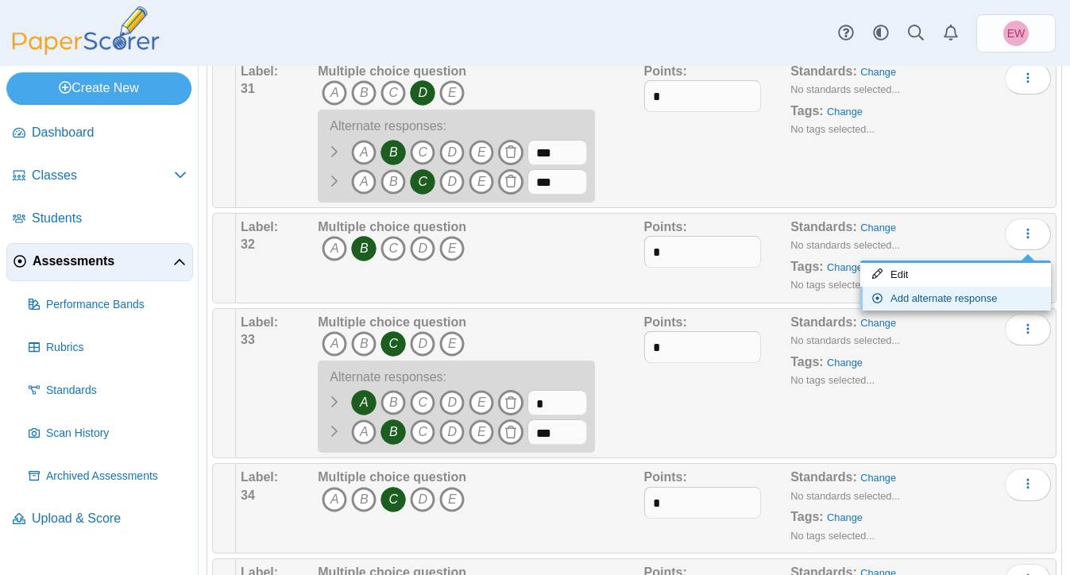
click at [949, 293] on link "Add alternate response" at bounding box center [956, 299] width 191 height 24
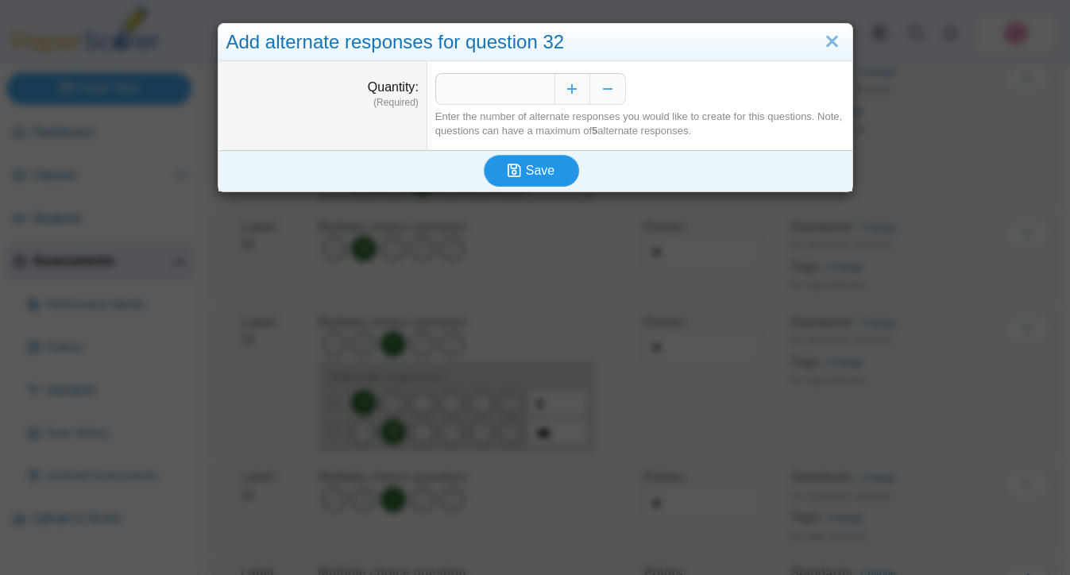
click at [526, 175] on span "Save" at bounding box center [540, 171] width 29 height 14
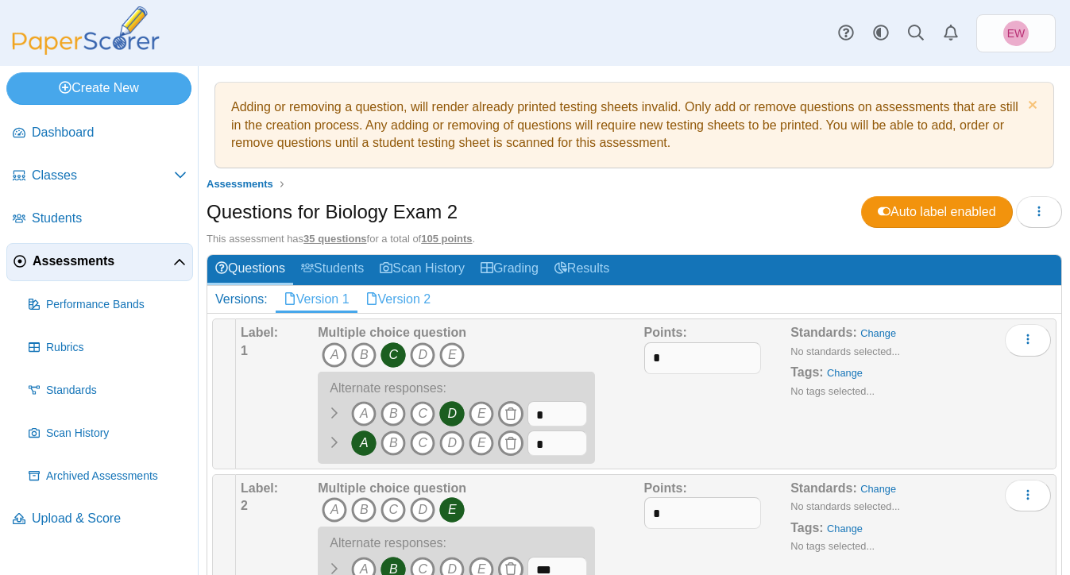
click at [423, 296] on link "Version 2" at bounding box center [399, 299] width 82 height 27
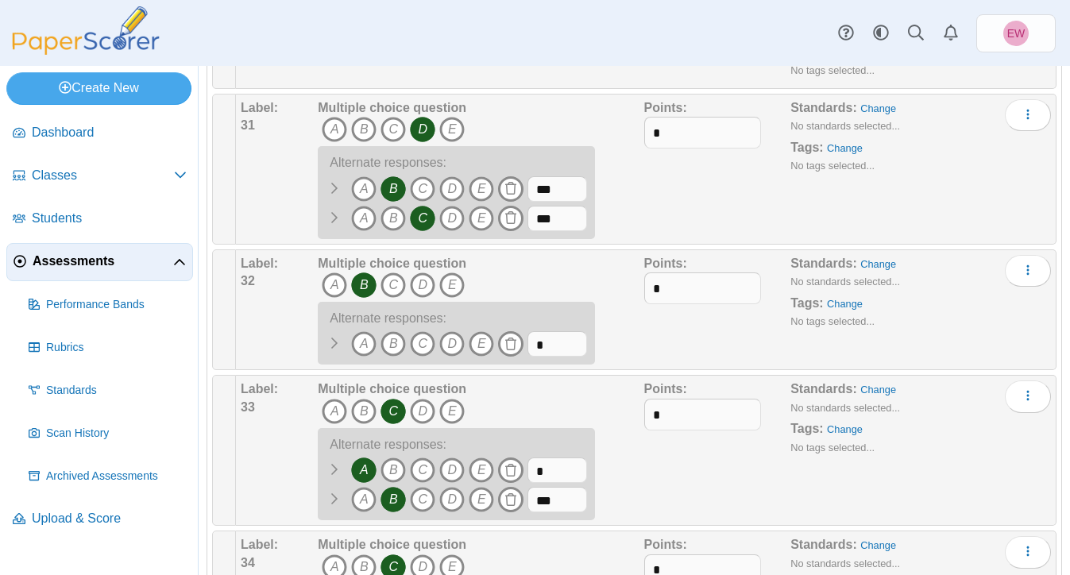
scroll to position [3836, 0]
click at [362, 352] on icon "A" at bounding box center [363, 344] width 25 height 25
drag, startPoint x: 559, startPoint y: 347, endPoint x: 510, endPoint y: 346, distance: 48.5
click at [510, 346] on span "A B" at bounding box center [452, 346] width 269 height 29
type input "***"
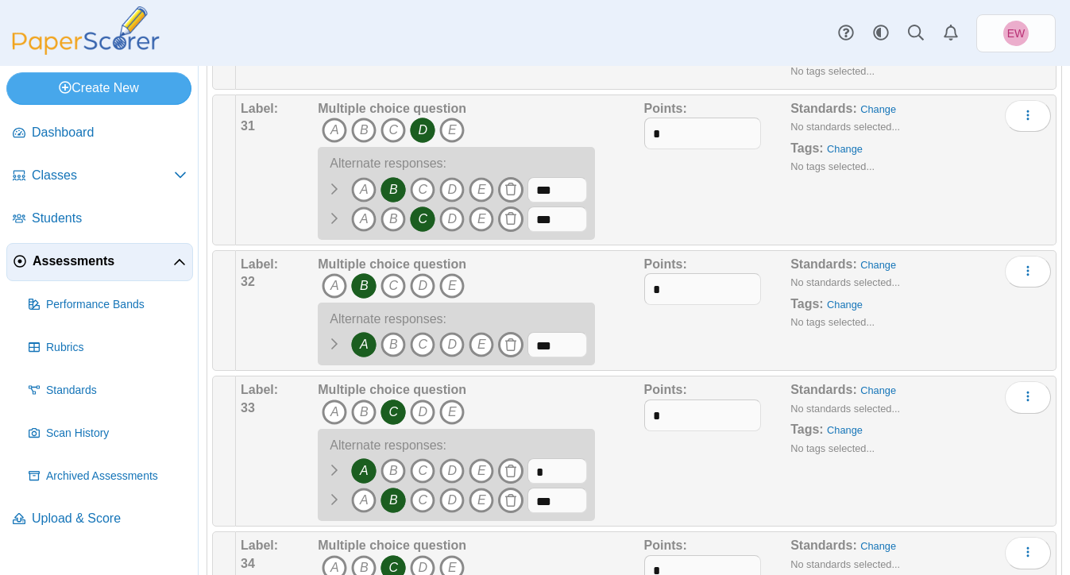
click at [656, 350] on div "Points: *" at bounding box center [717, 311] width 147 height 110
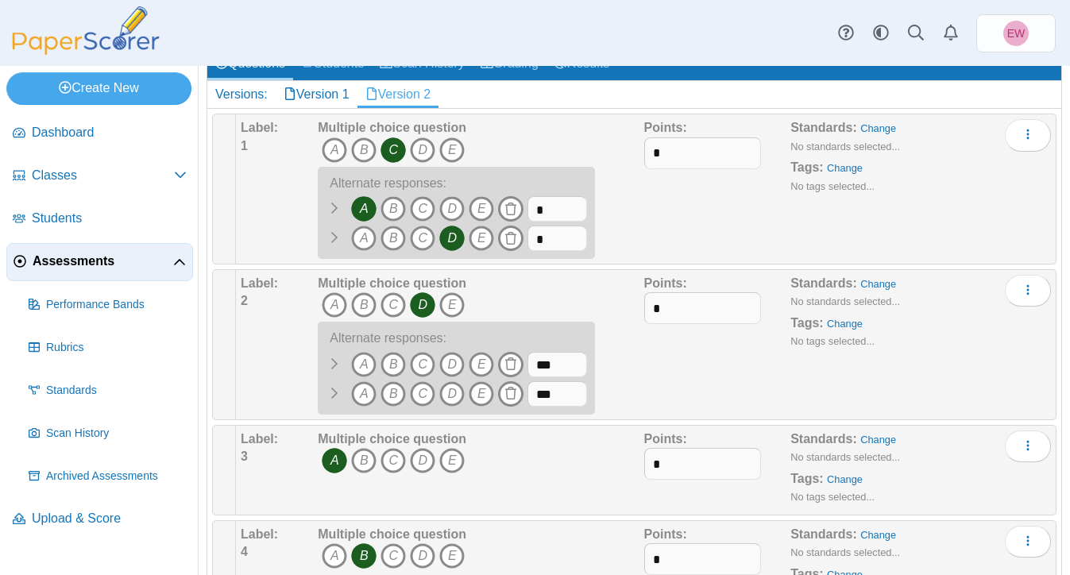
scroll to position [0, 0]
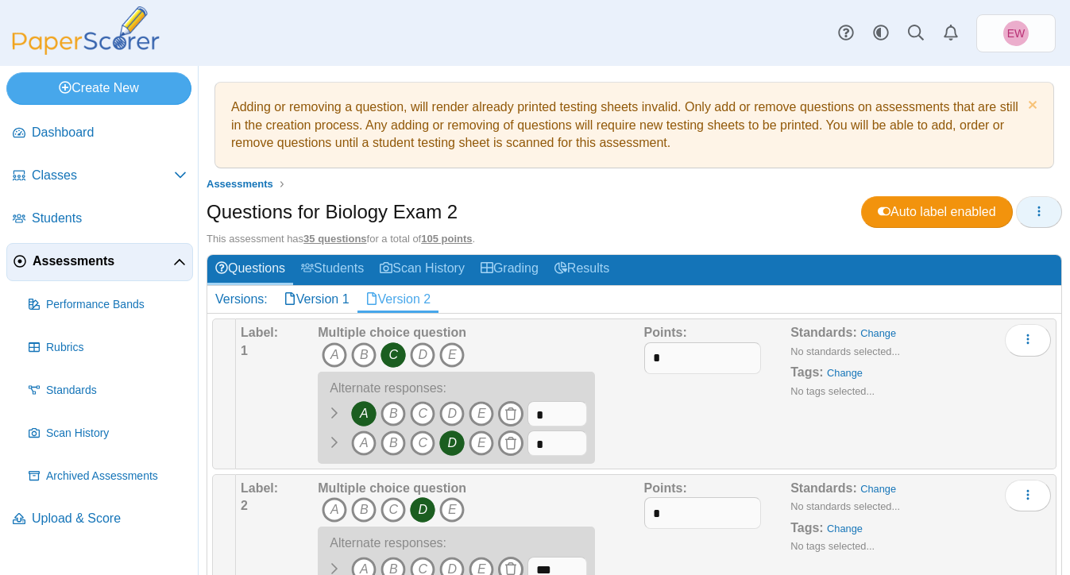
click at [1039, 215] on icon "button" at bounding box center [1039, 211] width 13 height 13
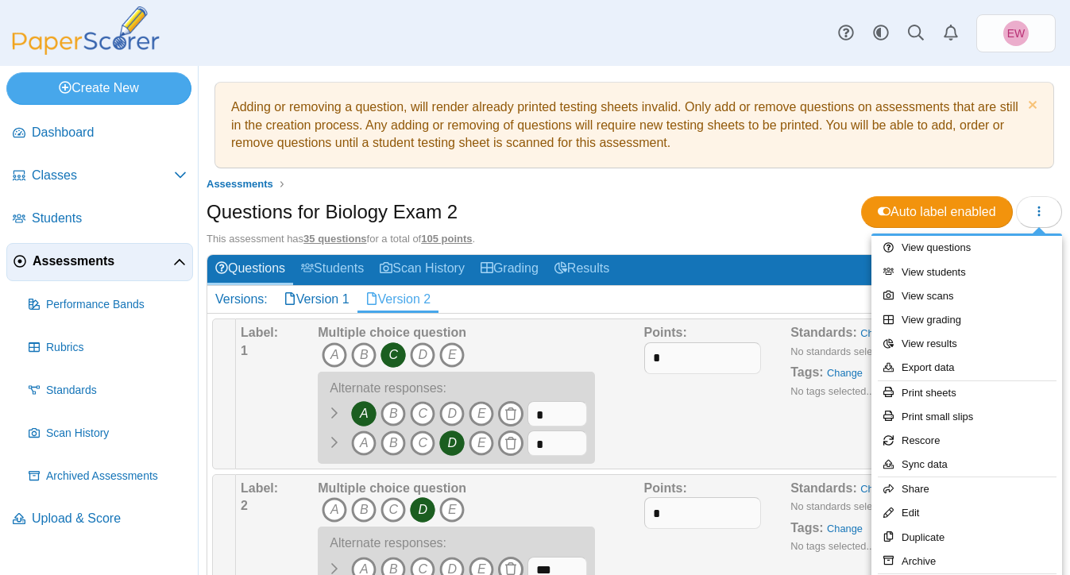
click at [761, 232] on div "This assessment has 35 questions for a total of 105 points ." at bounding box center [635, 239] width 856 height 14
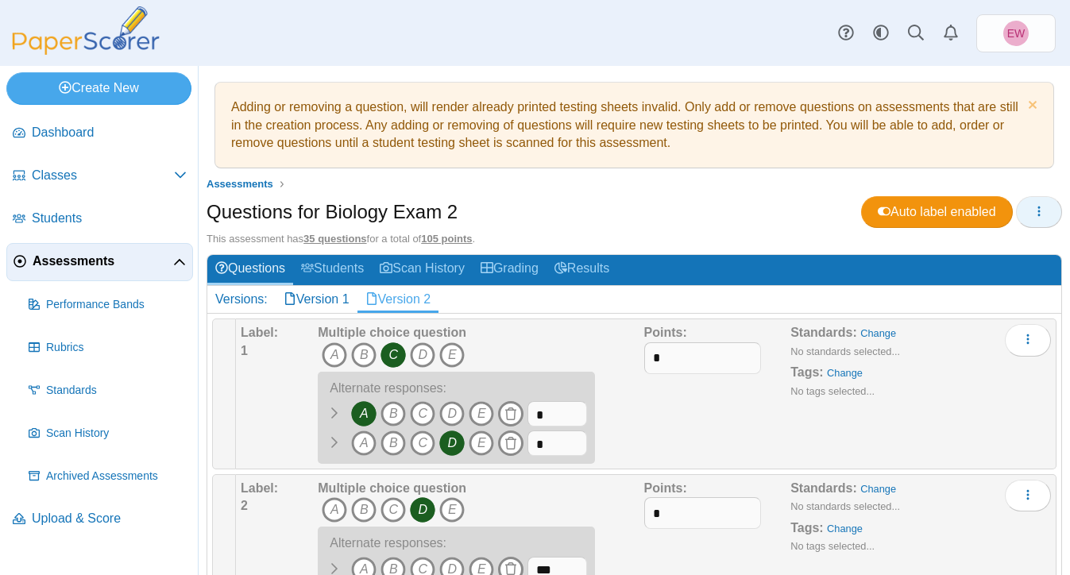
click at [1040, 215] on icon "button" at bounding box center [1039, 211] width 13 height 13
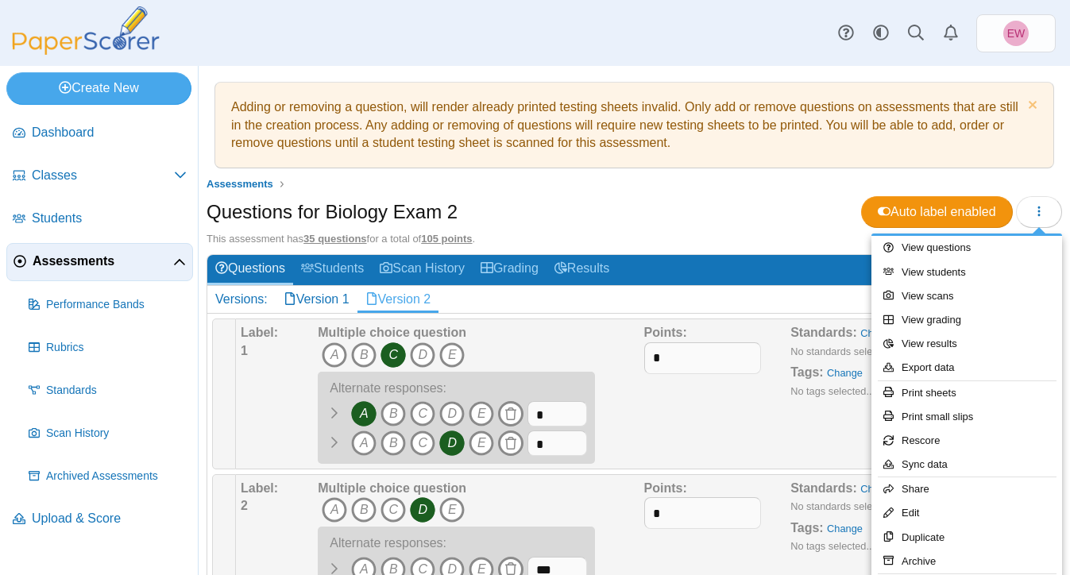
click at [805, 211] on div "Questions for Biology Exam 2 Auto label enabled" at bounding box center [635, 214] width 856 height 36
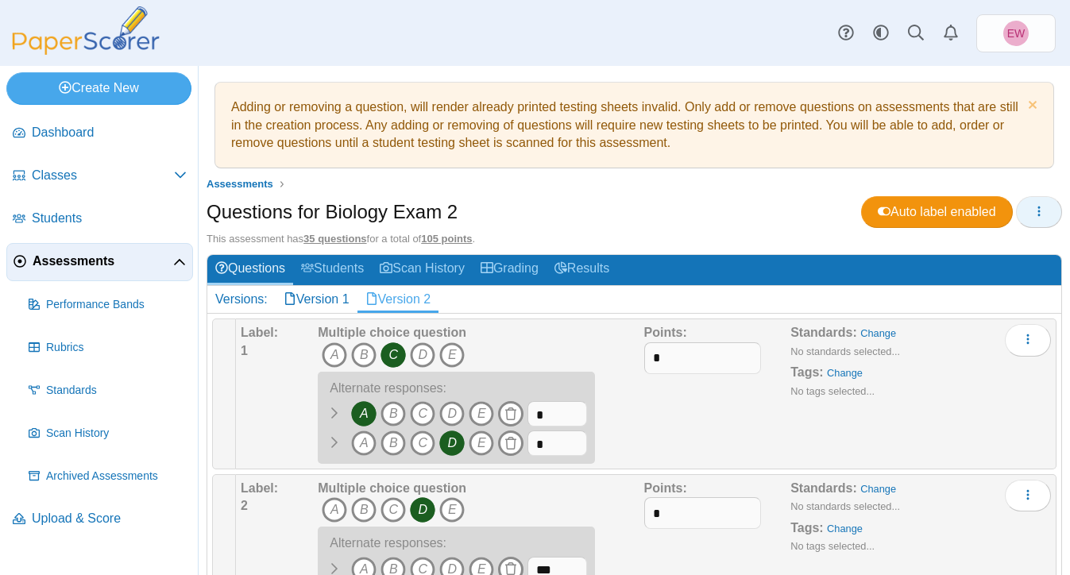
click at [1045, 212] on icon "button" at bounding box center [1039, 211] width 13 height 13
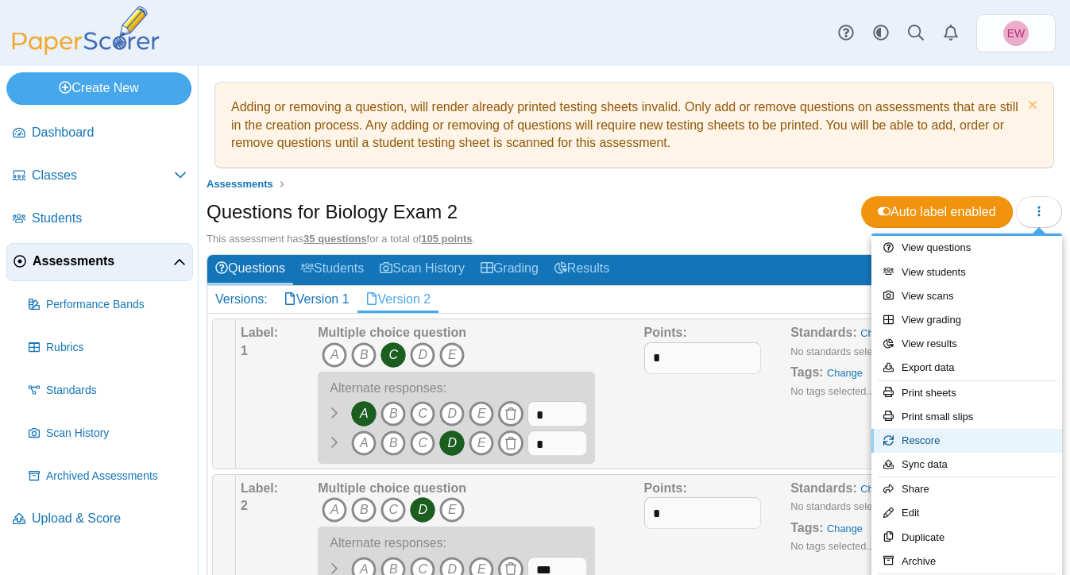
click at [944, 445] on link "Rescore" at bounding box center [967, 441] width 191 height 24
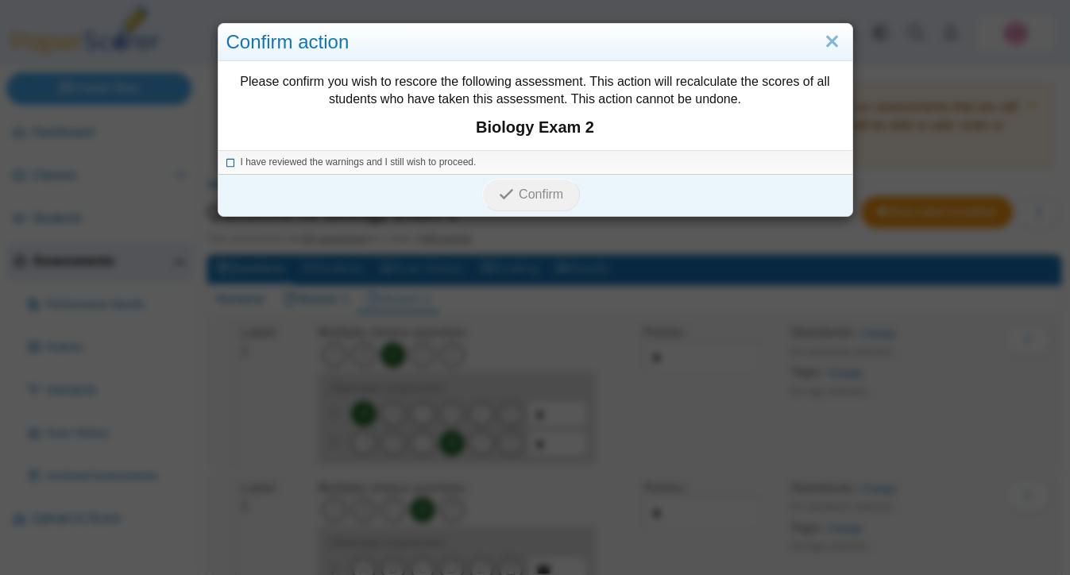
click at [227, 161] on icon at bounding box center [231, 160] width 10 height 9
click at [531, 198] on span "Confirm" at bounding box center [541, 195] width 45 height 14
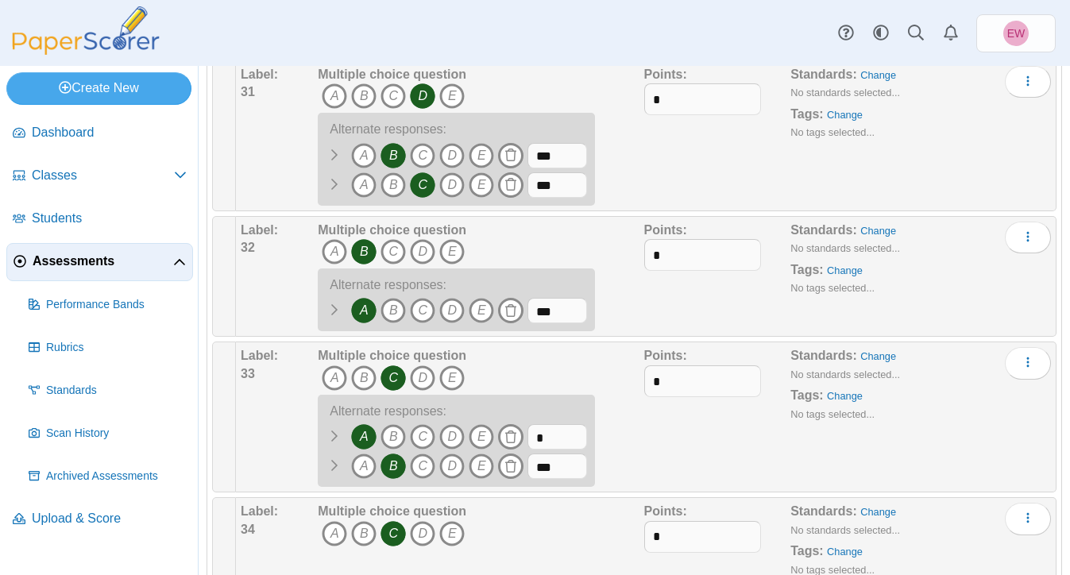
scroll to position [3888, 0]
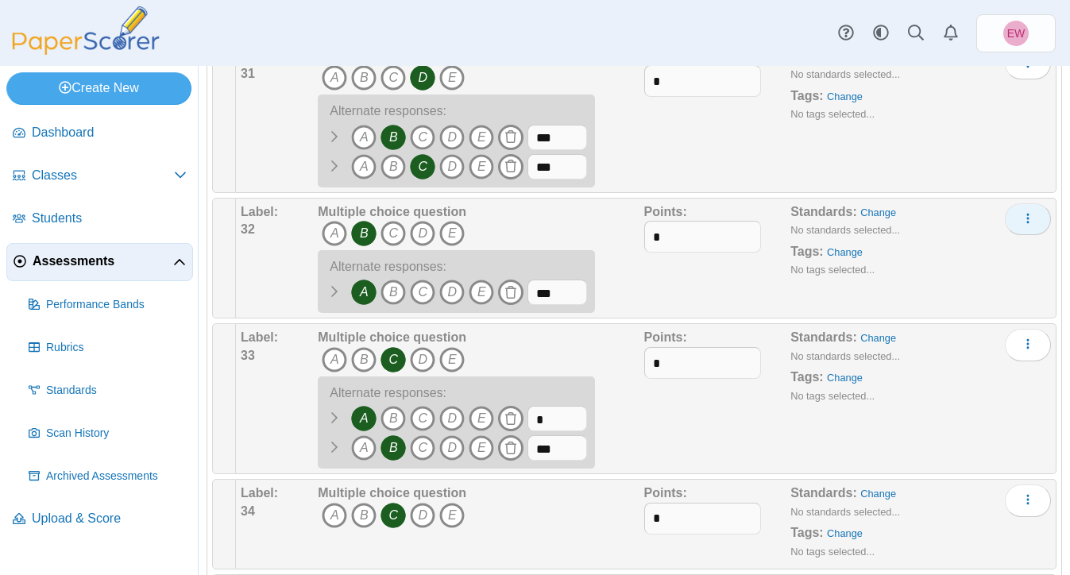
click at [1028, 225] on icon "More options" at bounding box center [1028, 218] width 13 height 13
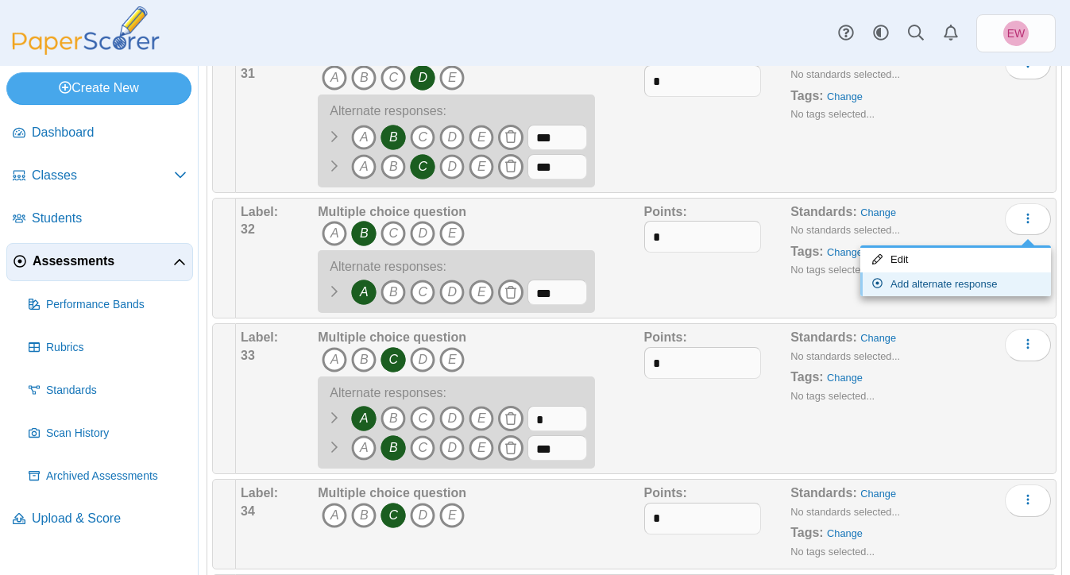
click at [935, 286] on link "Add alternate response" at bounding box center [956, 285] width 191 height 24
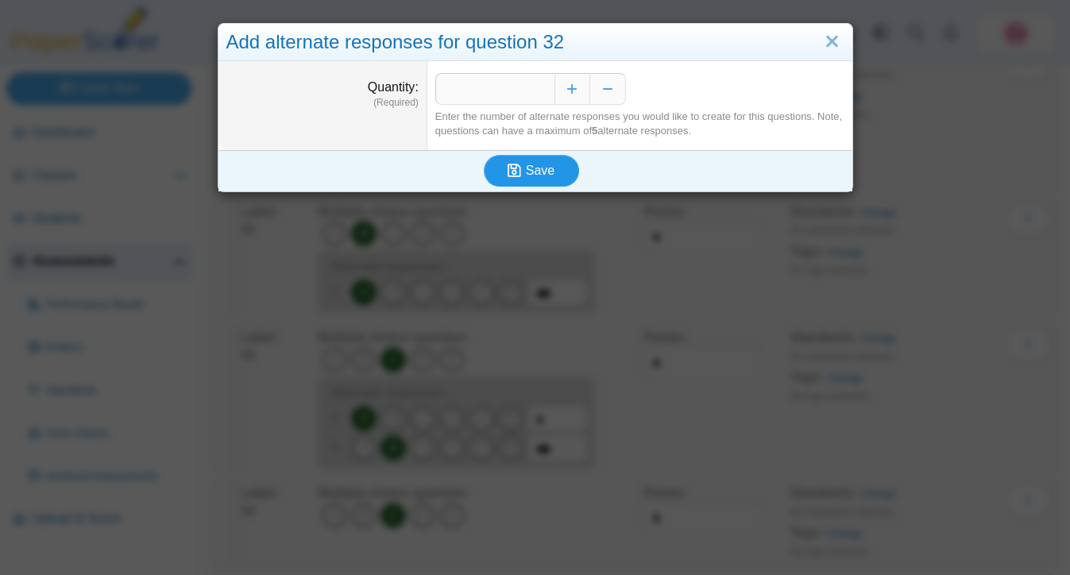
click at [520, 174] on use "submit" at bounding box center [515, 171] width 14 height 14
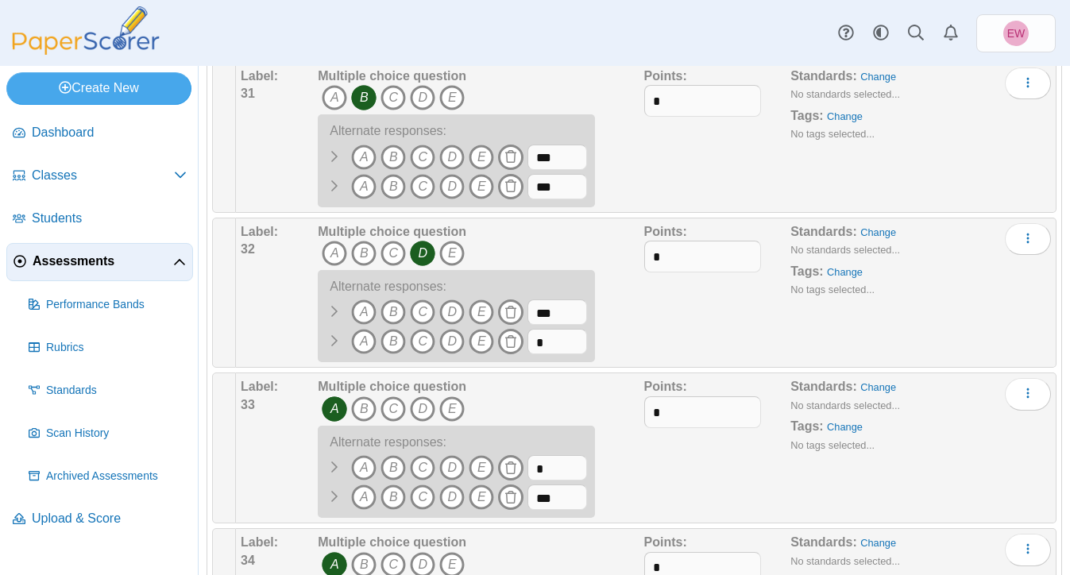
scroll to position [3854, 0]
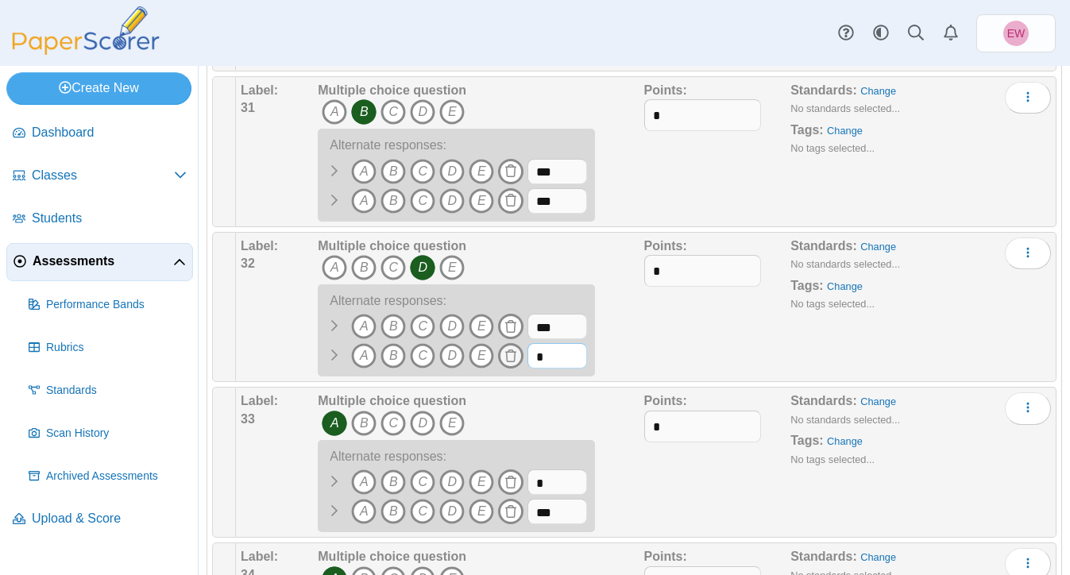
drag, startPoint x: 564, startPoint y: 365, endPoint x: 516, endPoint y: 360, distance: 48.7
click at [516, 360] on span "A B" at bounding box center [452, 357] width 269 height 29
type input "***"
click at [456, 358] on icon "D" at bounding box center [451, 355] width 25 height 25
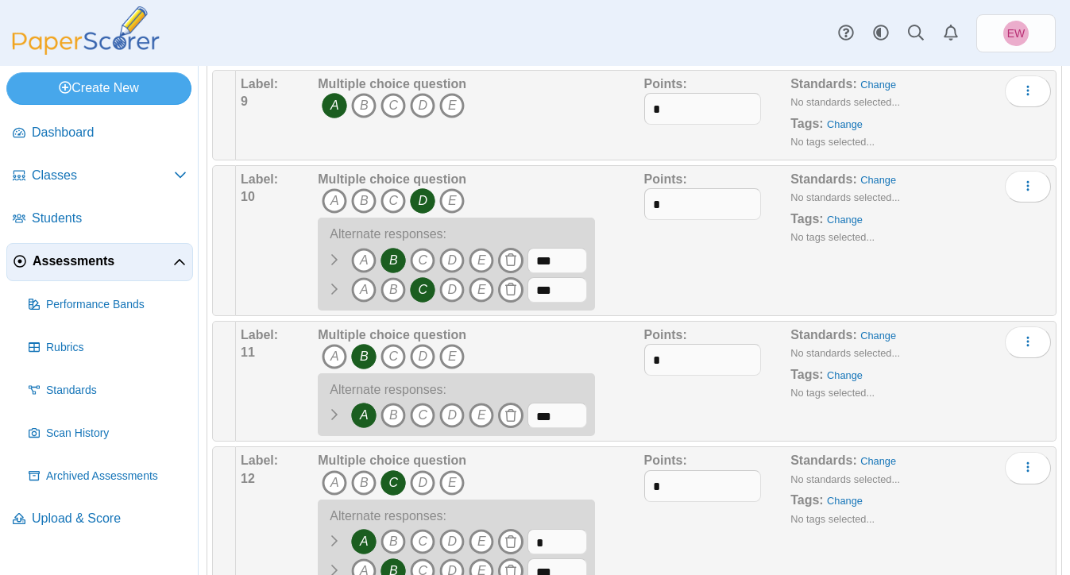
scroll to position [1103, 0]
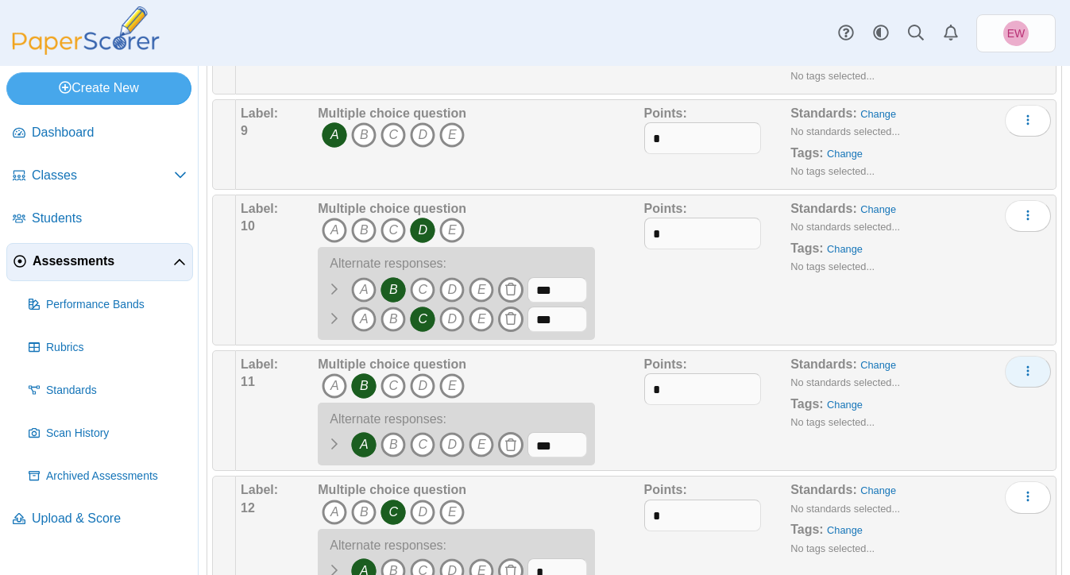
click at [1035, 373] on button "More options" at bounding box center [1028, 372] width 46 height 32
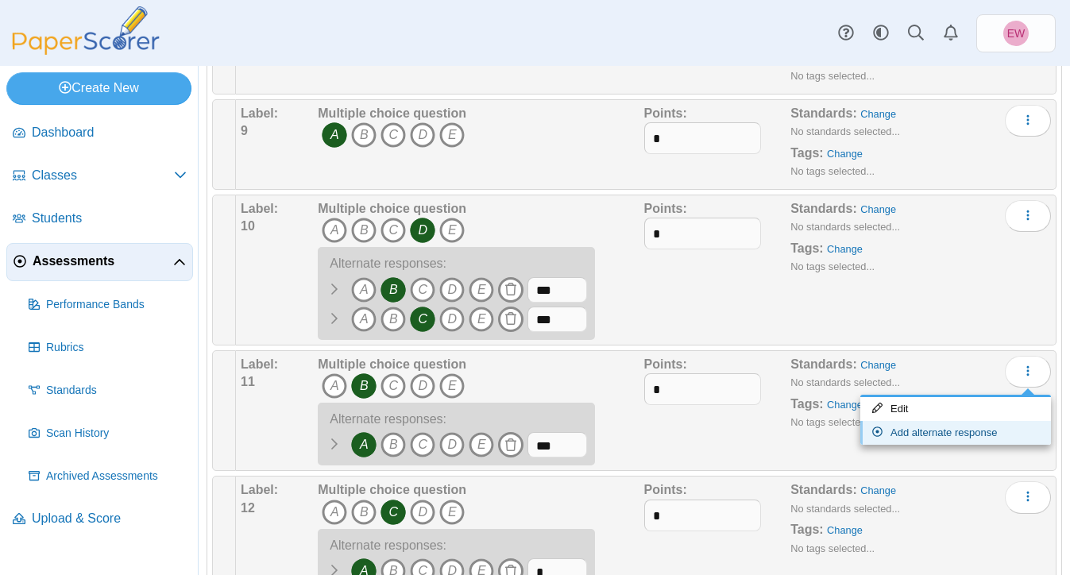
click at [942, 433] on link "Add alternate response" at bounding box center [956, 433] width 191 height 24
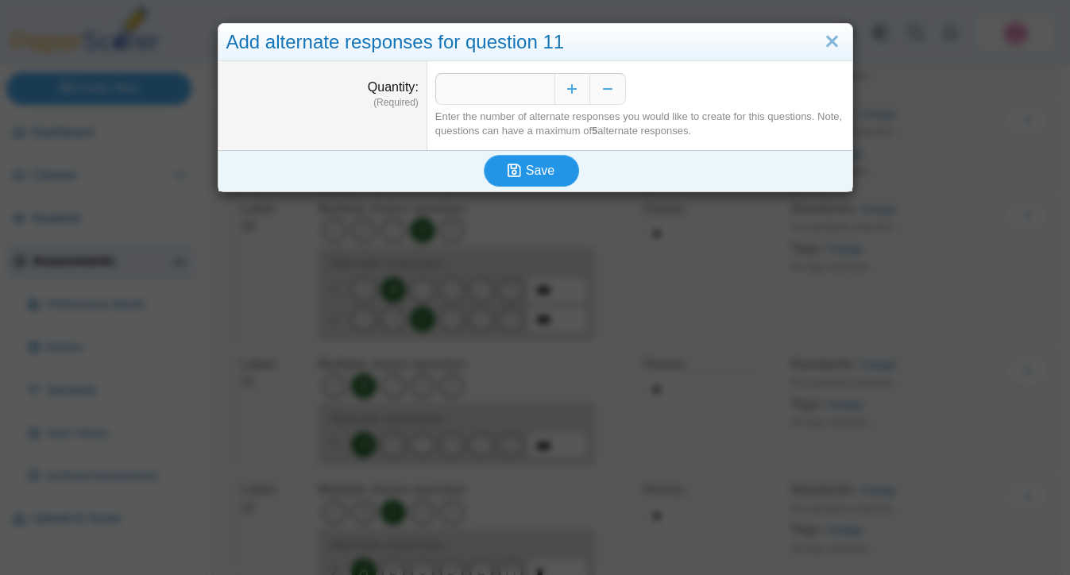
click at [547, 173] on span "Save" at bounding box center [540, 171] width 29 height 14
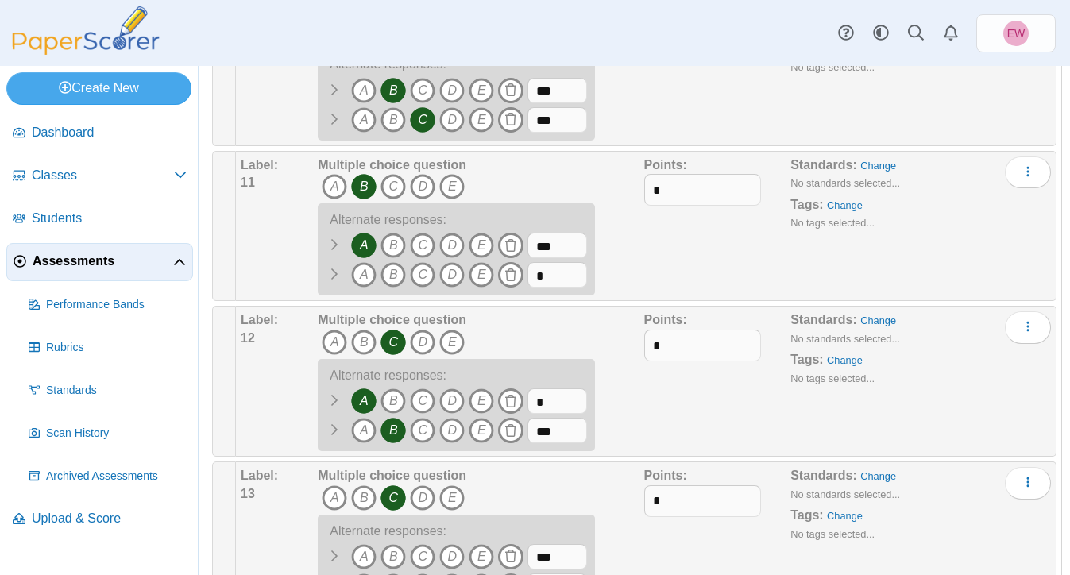
scroll to position [1350, 0]
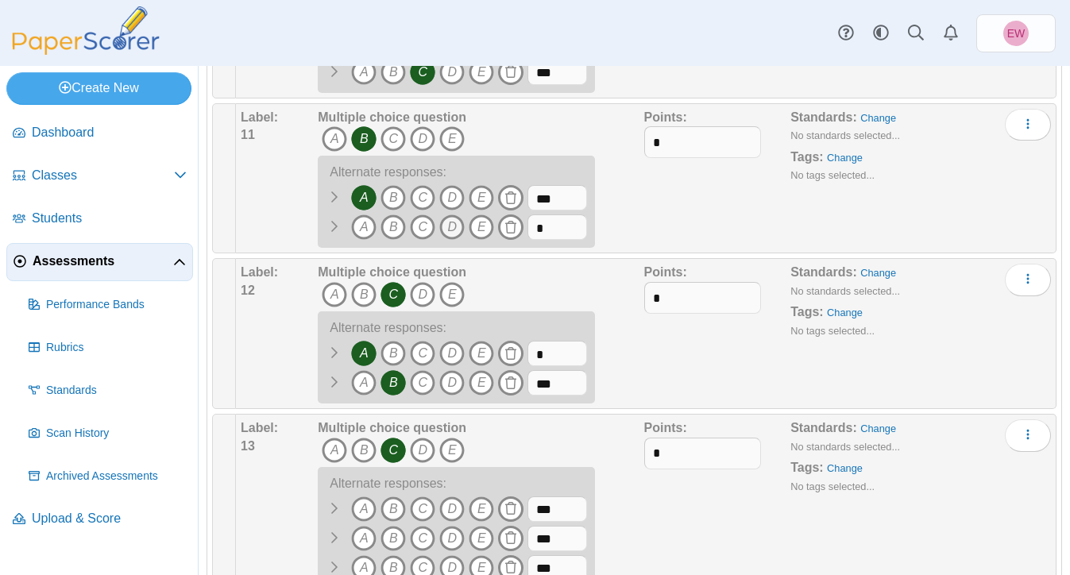
click at [458, 225] on icon "D" at bounding box center [451, 227] width 25 height 25
drag, startPoint x: 567, startPoint y: 230, endPoint x: 492, endPoint y: 228, distance: 74.7
click at [492, 228] on span "A B" at bounding box center [452, 229] width 269 height 29
type input "***"
click at [650, 230] on div "Points: *" at bounding box center [717, 179] width 147 height 140
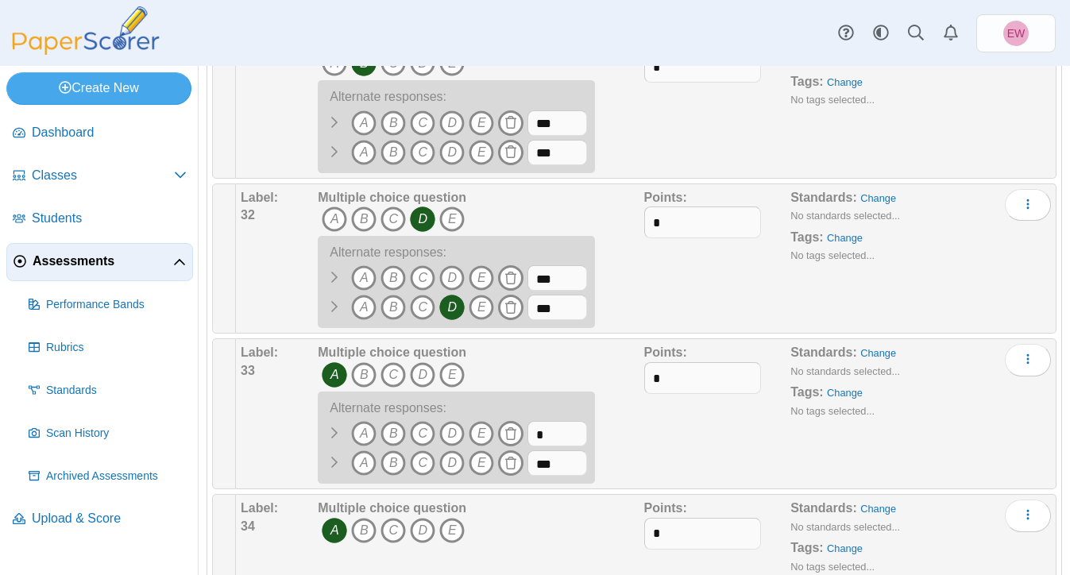
scroll to position [3921, 0]
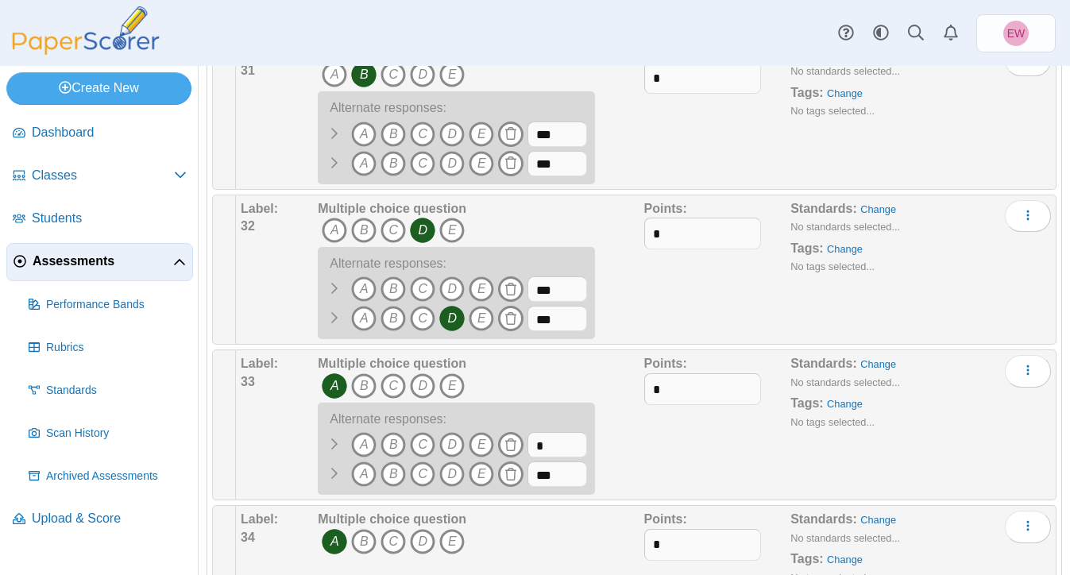
click at [456, 320] on icon "D" at bounding box center [451, 318] width 25 height 25
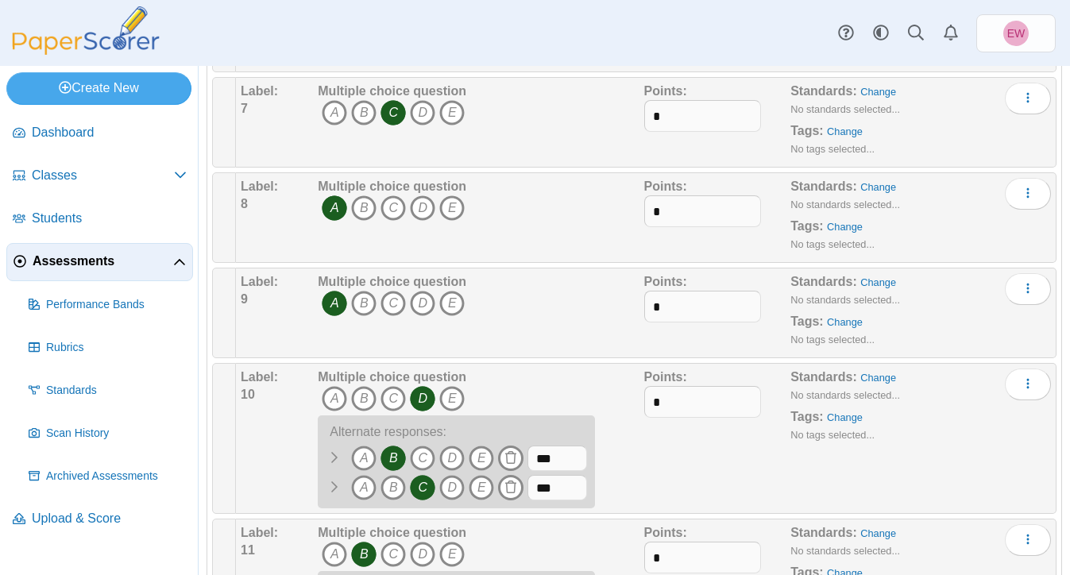
scroll to position [0, 0]
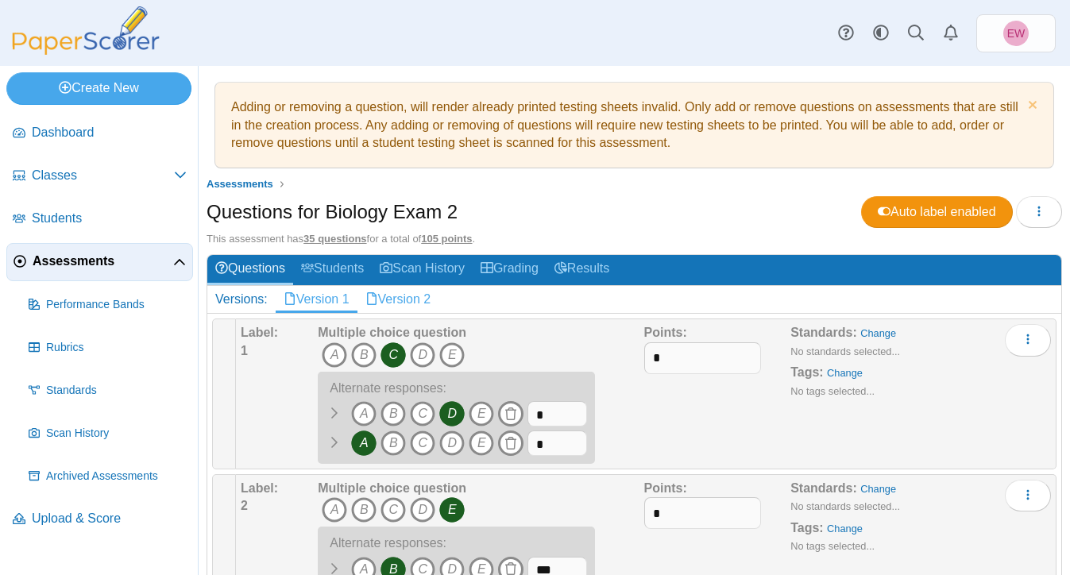
click at [396, 307] on link "Version 2" at bounding box center [399, 299] width 82 height 27
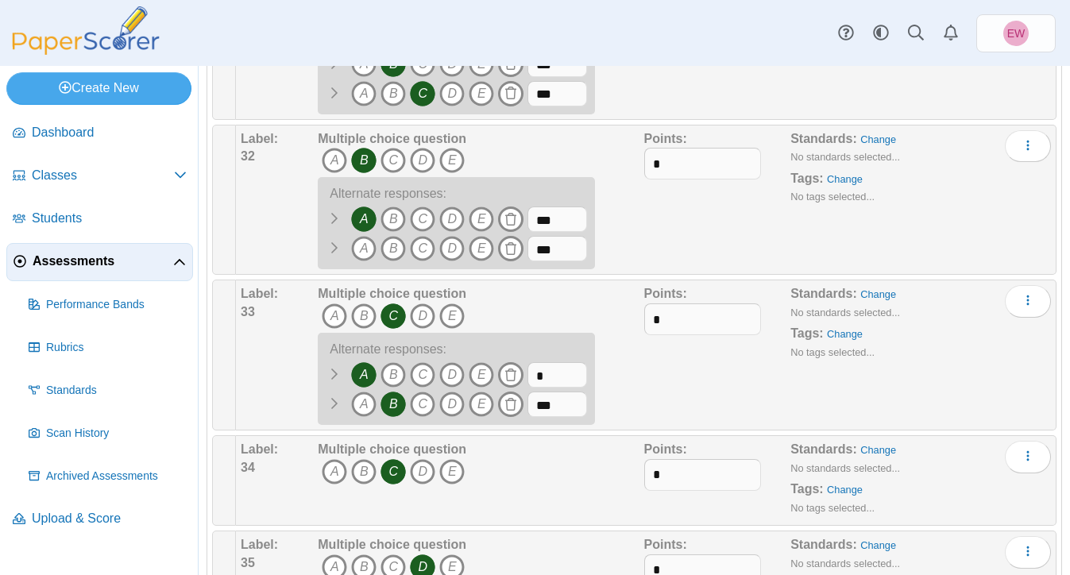
scroll to position [3990, 0]
click at [456, 251] on icon "D" at bounding box center [451, 249] width 25 height 25
click at [673, 244] on div "Points: *" at bounding box center [717, 201] width 147 height 140
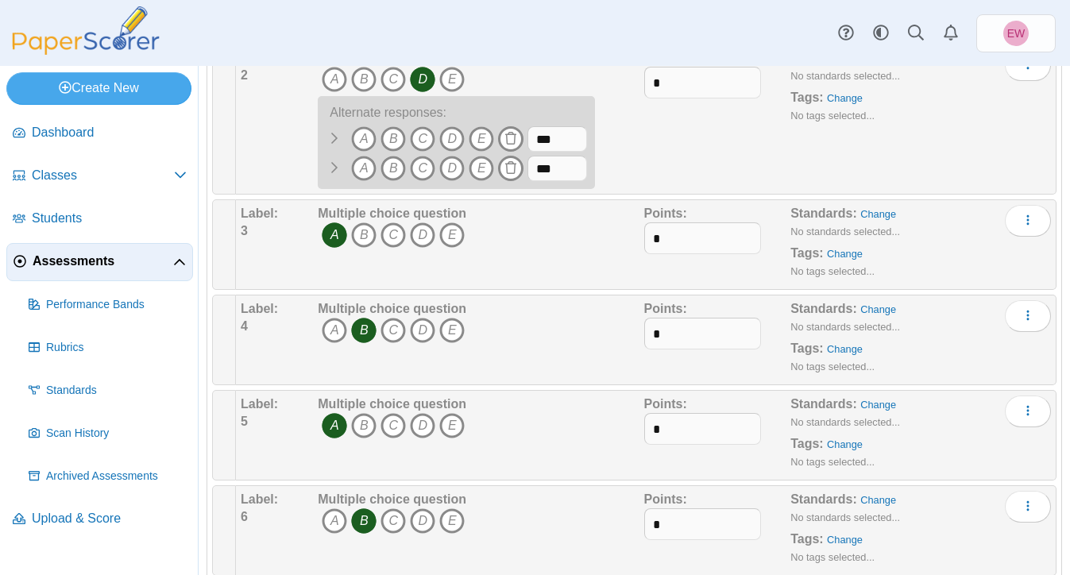
scroll to position [0, 0]
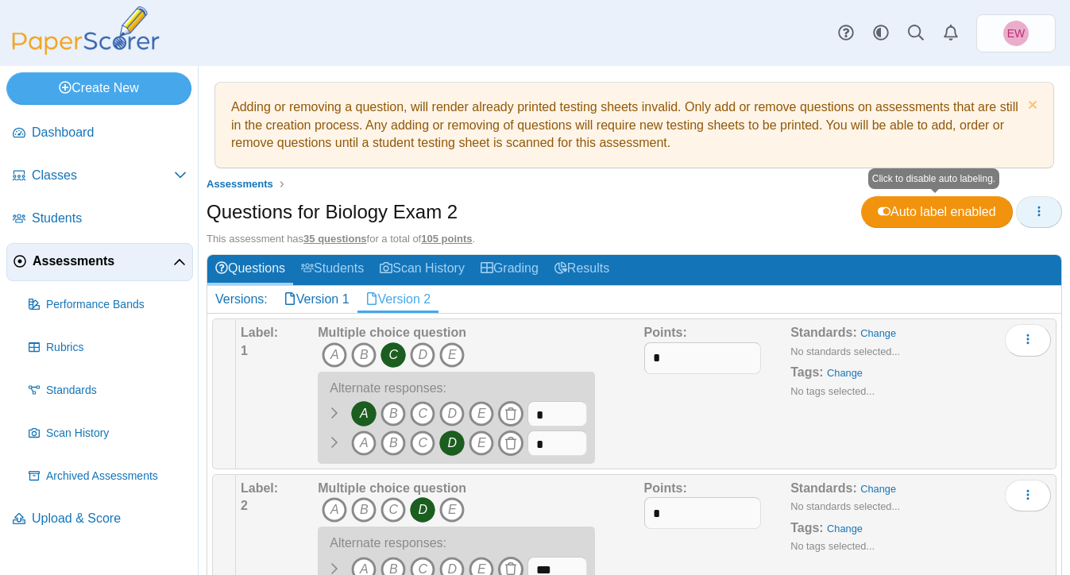
click at [1038, 211] on icon "button" at bounding box center [1039, 211] width 13 height 13
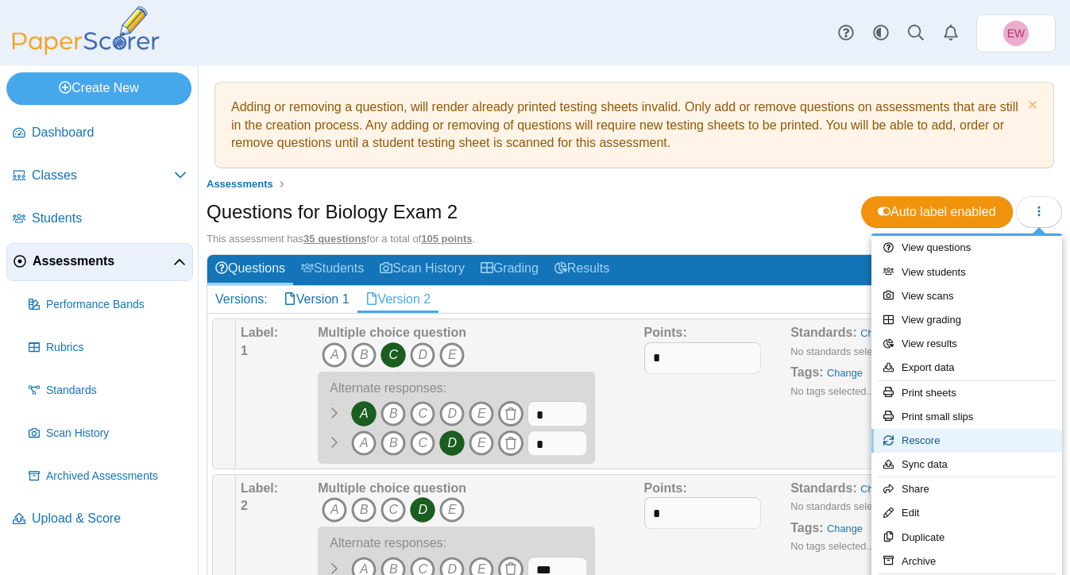
click at [933, 439] on link "Rescore" at bounding box center [967, 441] width 191 height 24
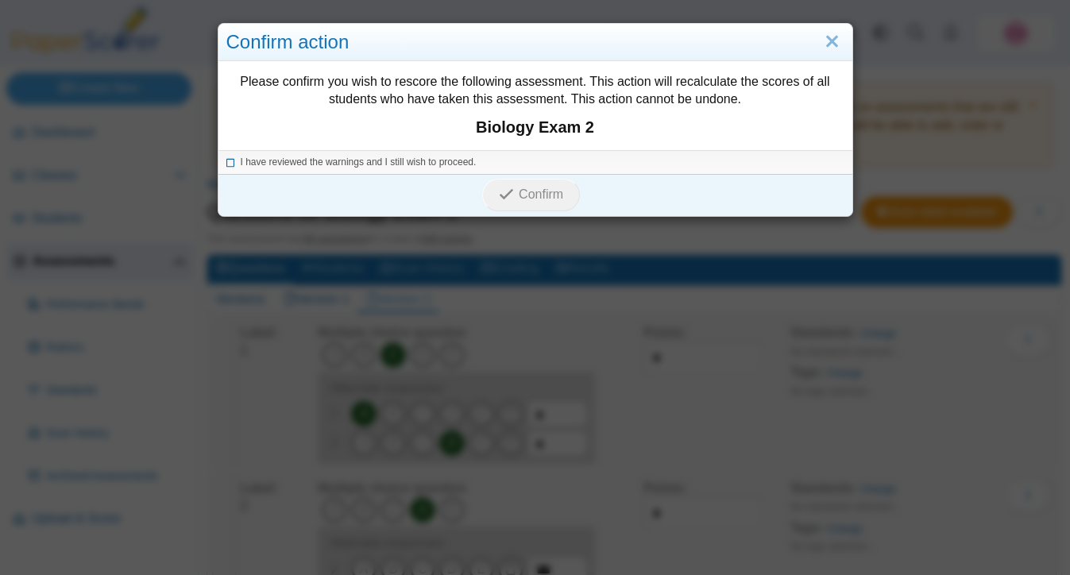
click at [228, 164] on icon at bounding box center [231, 160] width 10 height 9
click at [542, 194] on span "Confirm" at bounding box center [541, 195] width 45 height 14
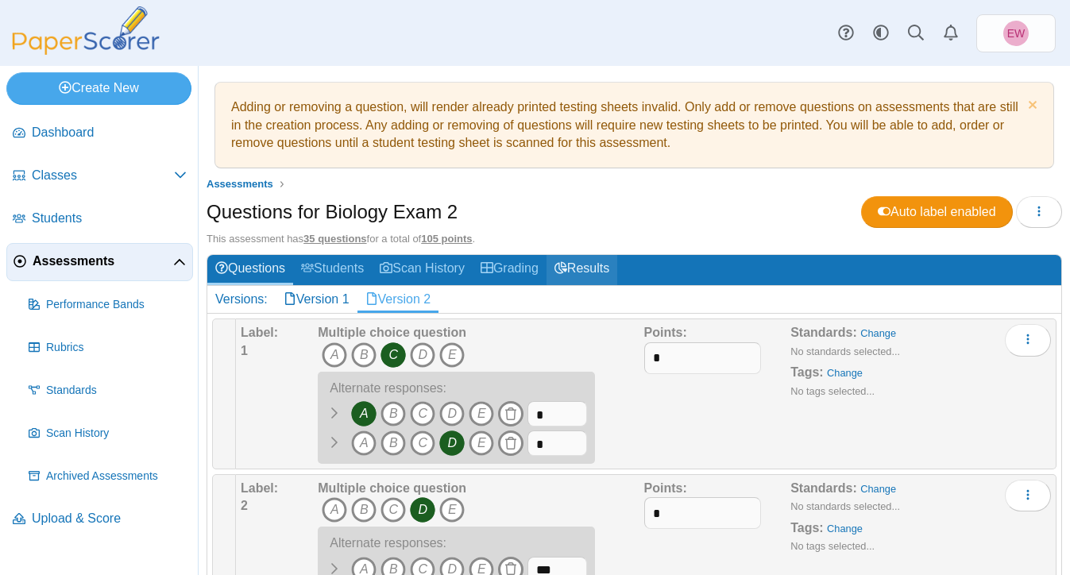
click at [596, 269] on link "Results" at bounding box center [582, 269] width 71 height 29
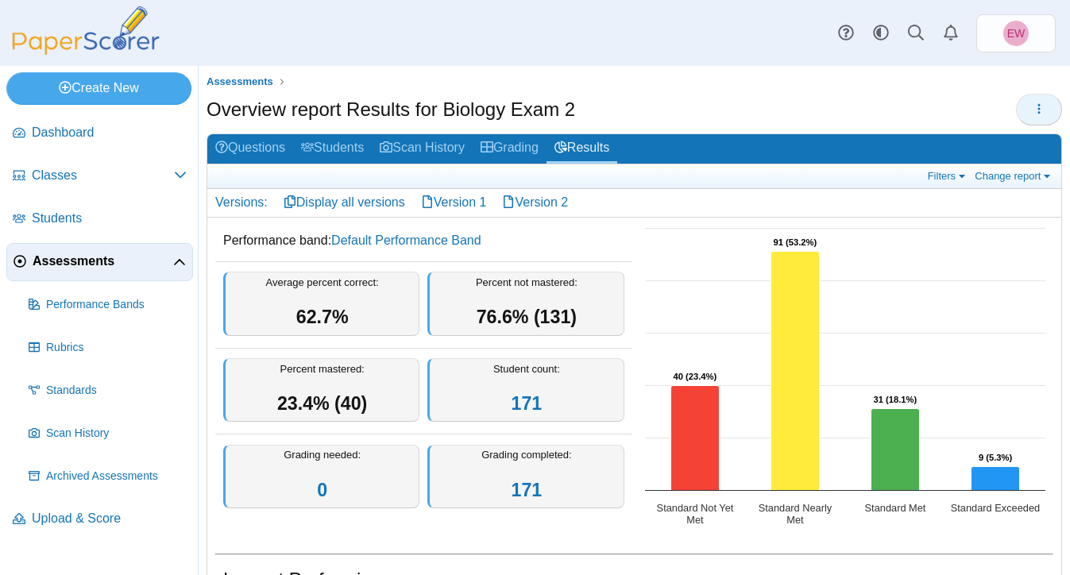
click at [1043, 105] on icon "button" at bounding box center [1039, 109] width 13 height 13
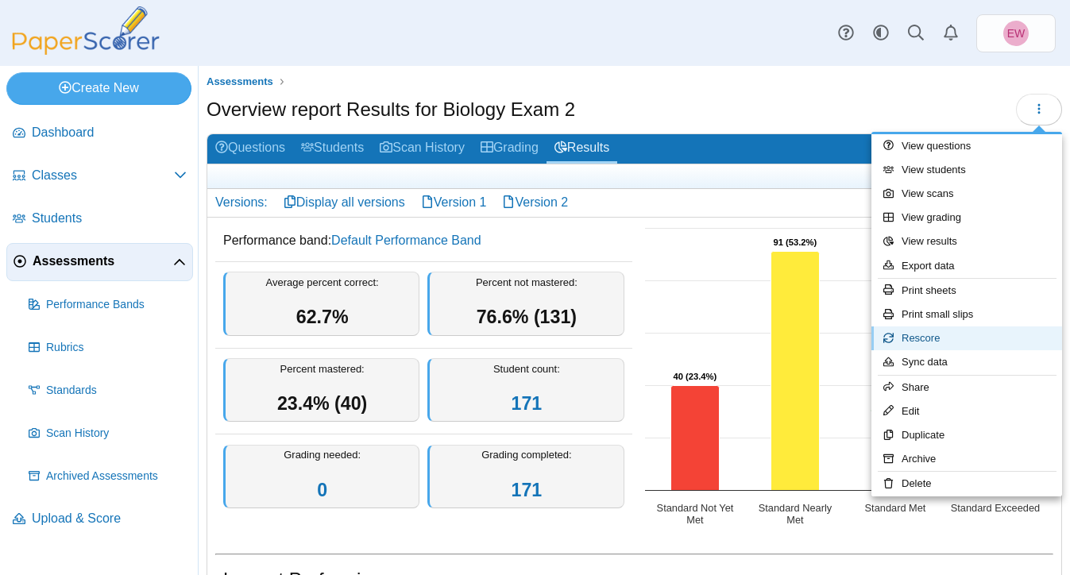
click at [926, 339] on link "Rescore" at bounding box center [967, 339] width 191 height 24
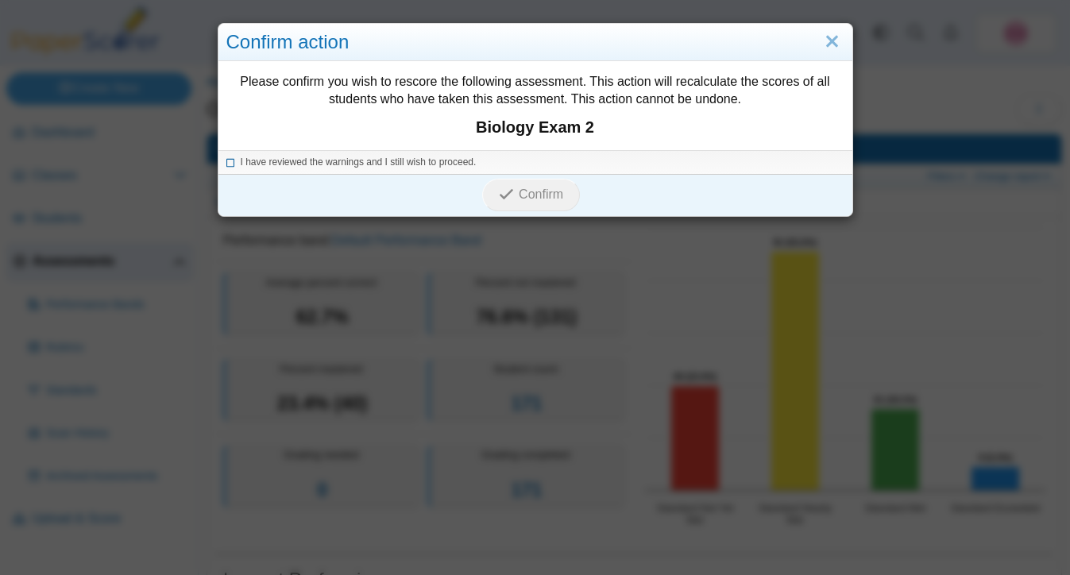
click at [230, 164] on icon at bounding box center [231, 160] width 10 height 9
click at [555, 198] on span "Confirm" at bounding box center [541, 195] width 45 height 14
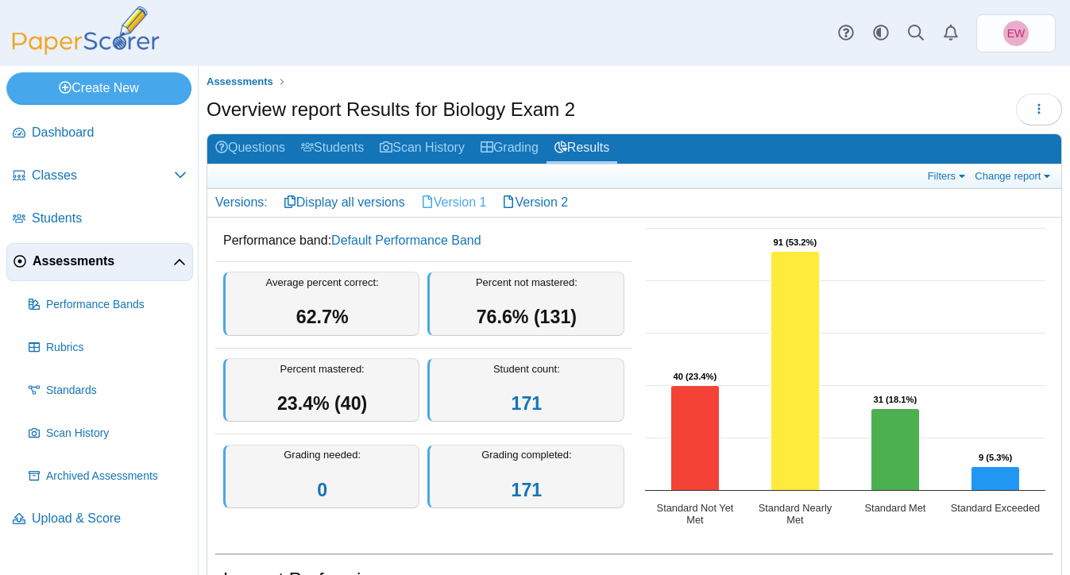
click at [455, 200] on link "Version 1" at bounding box center [454, 202] width 82 height 27
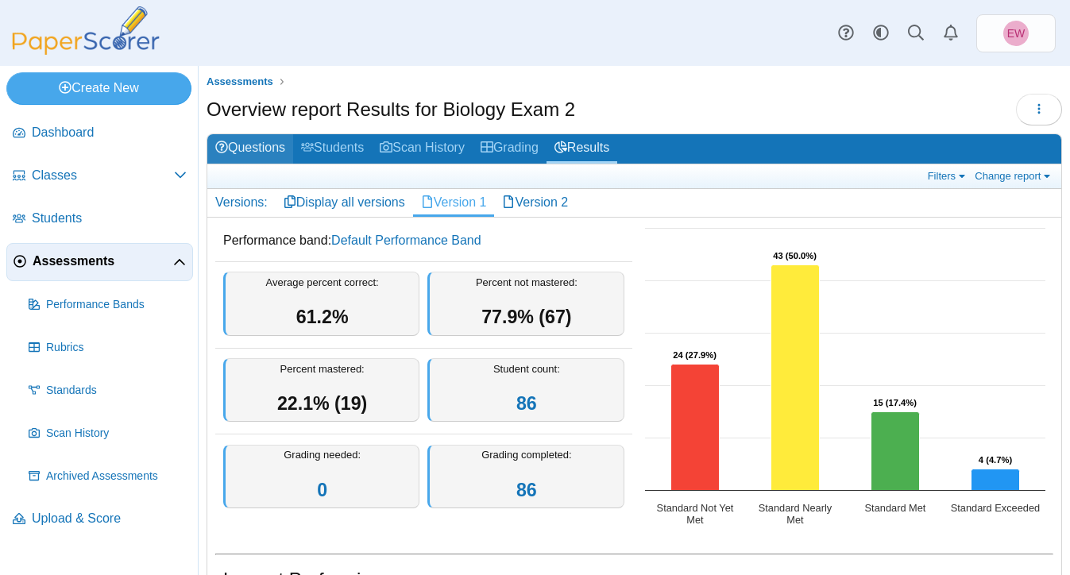
click at [253, 153] on link "Questions" at bounding box center [250, 148] width 86 height 29
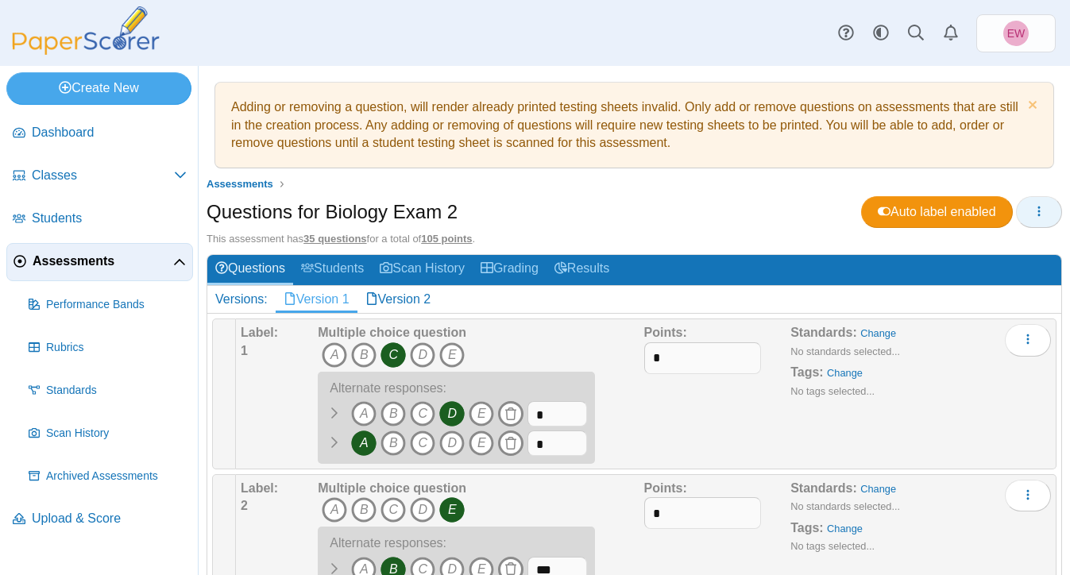
click at [1039, 213] on icon "button" at bounding box center [1039, 211] width 13 height 13
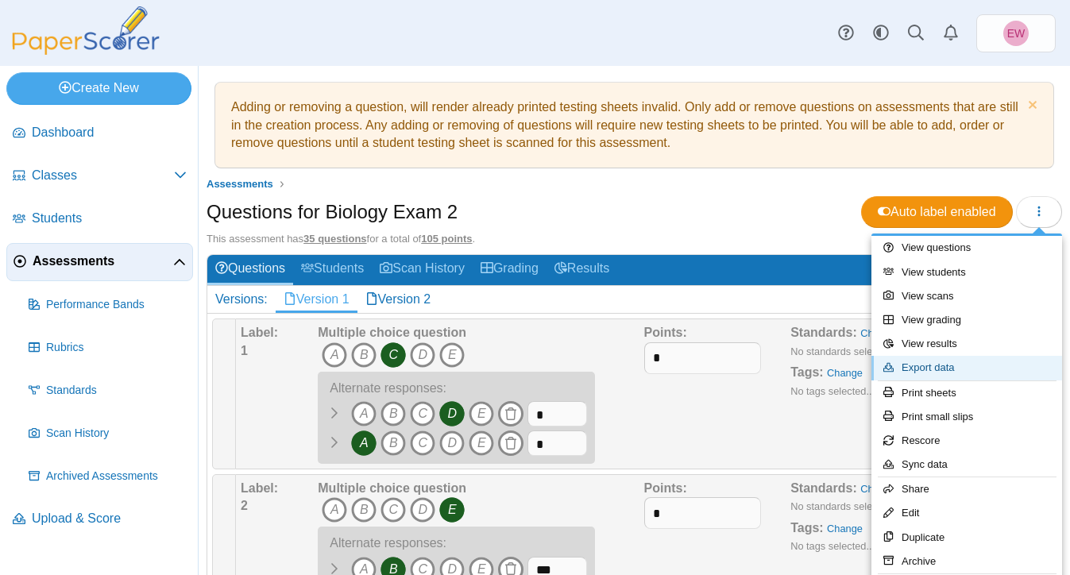
click at [939, 370] on link "Export data" at bounding box center [967, 368] width 191 height 24
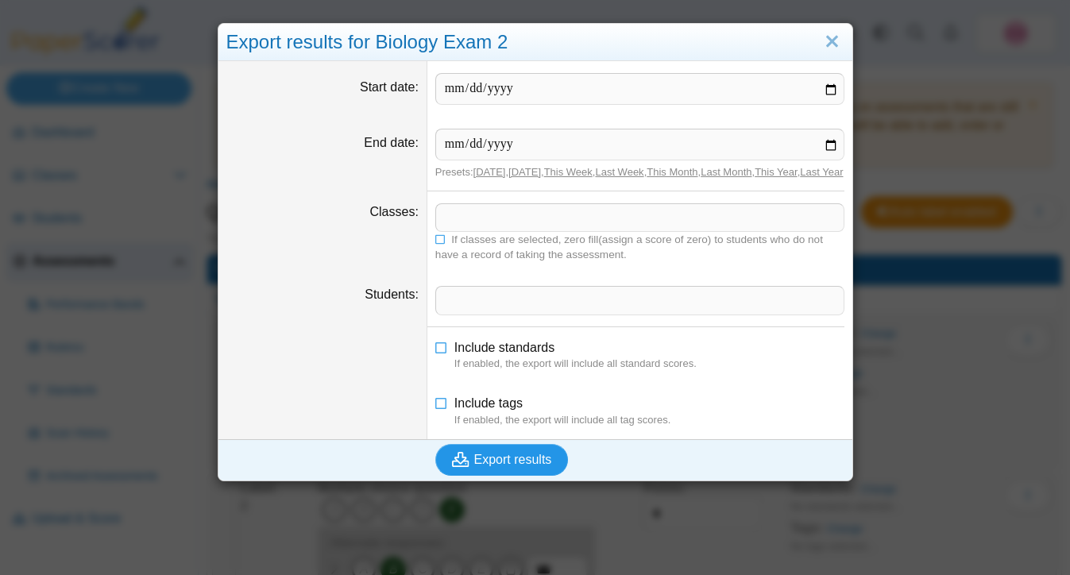
click at [494, 466] on span "Export results" at bounding box center [513, 460] width 78 height 14
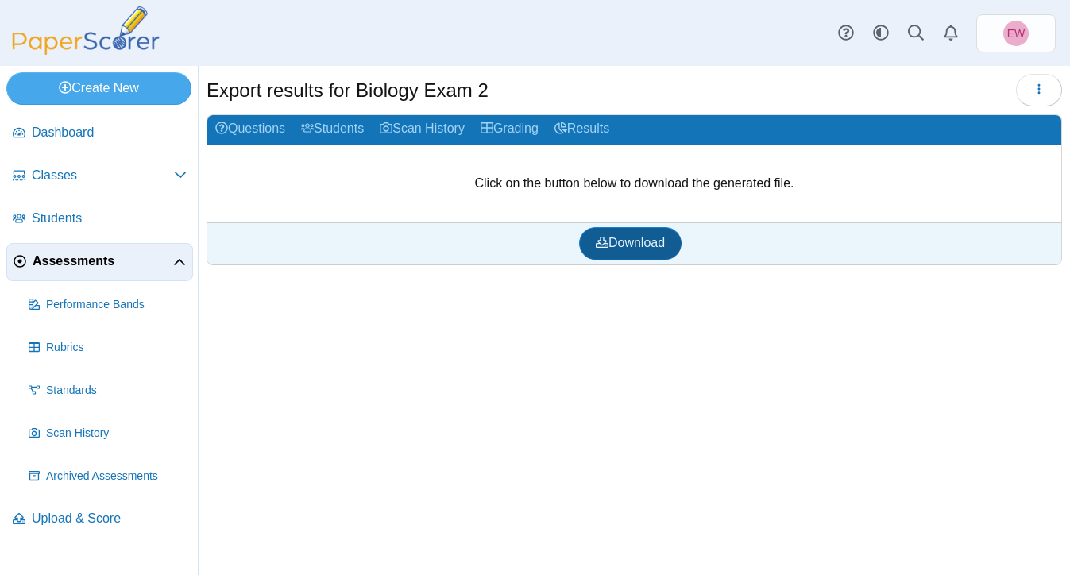
click at [622, 238] on span "Download" at bounding box center [630, 243] width 69 height 14
